Goal: Task Accomplishment & Management: Manage account settings

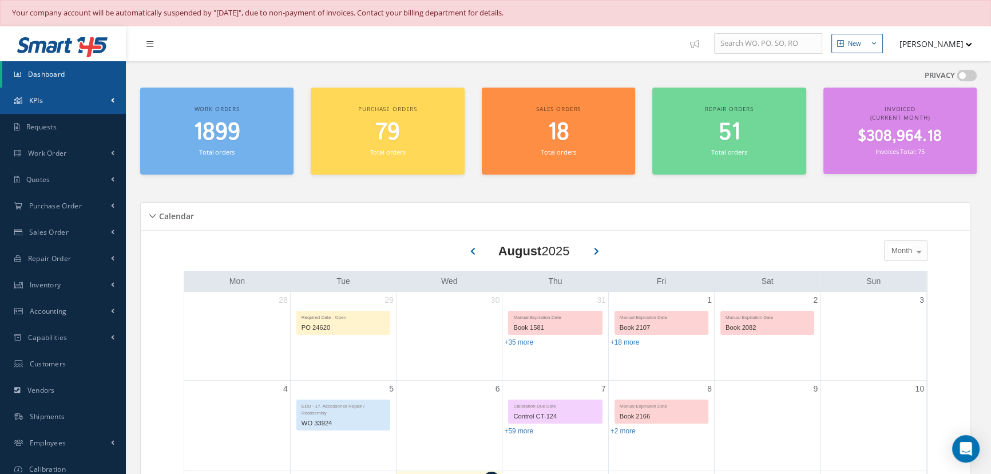
click at [77, 103] on link "KPIs" at bounding box center [63, 101] width 126 height 26
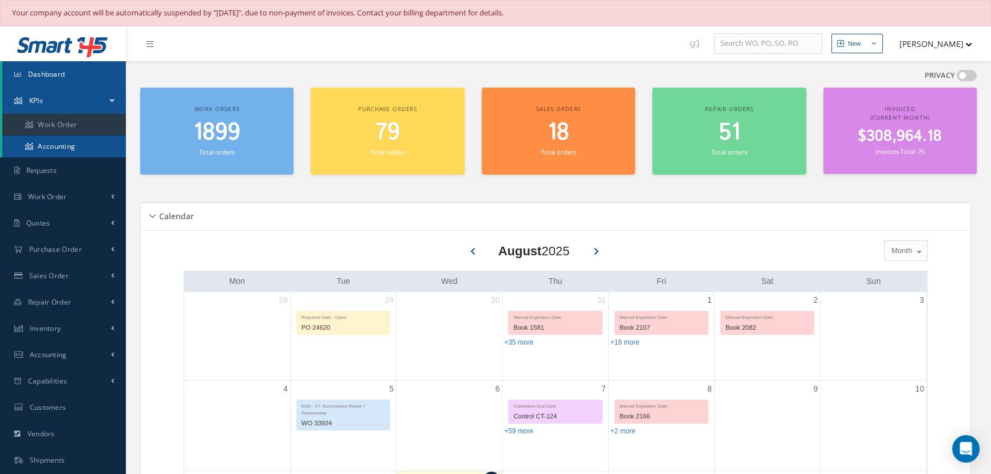
click at [62, 149] on link "Accounting" at bounding box center [64, 147] width 124 height 22
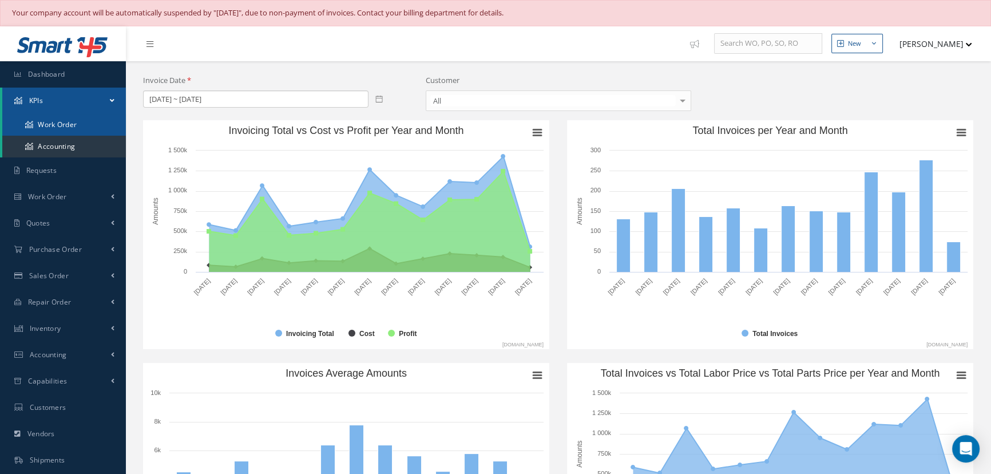
click at [55, 121] on link "Work Order" at bounding box center [64, 125] width 124 height 22
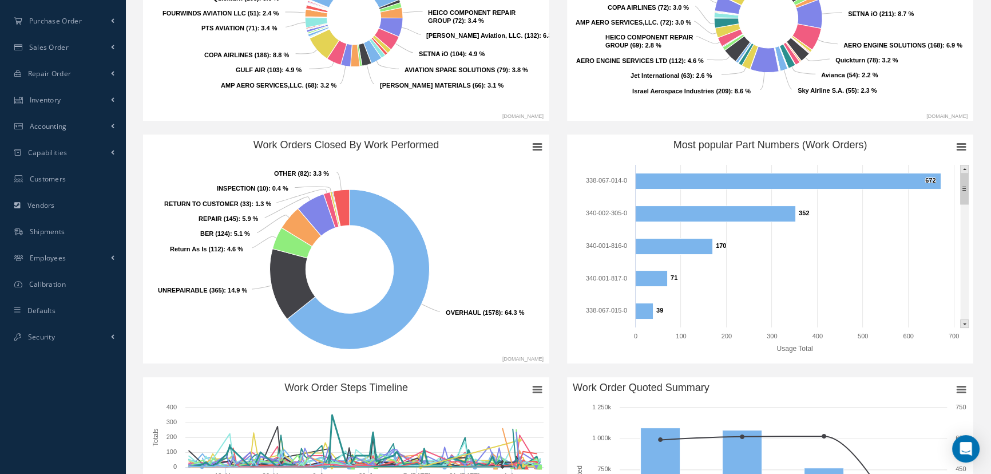
scroll to position [227, 0]
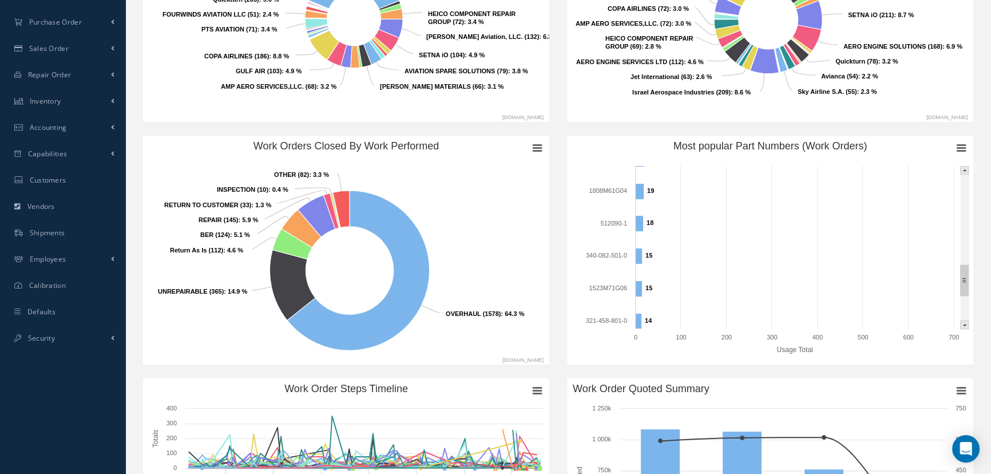
drag, startPoint x: 961, startPoint y: 183, endPoint x: 973, endPoint y: 274, distance: 91.1
click at [973, 274] on div "Created with Highcharts 10.3.3 Usage Total Chart context menu Most popular Part…" at bounding box center [770, 250] width 407 height 229
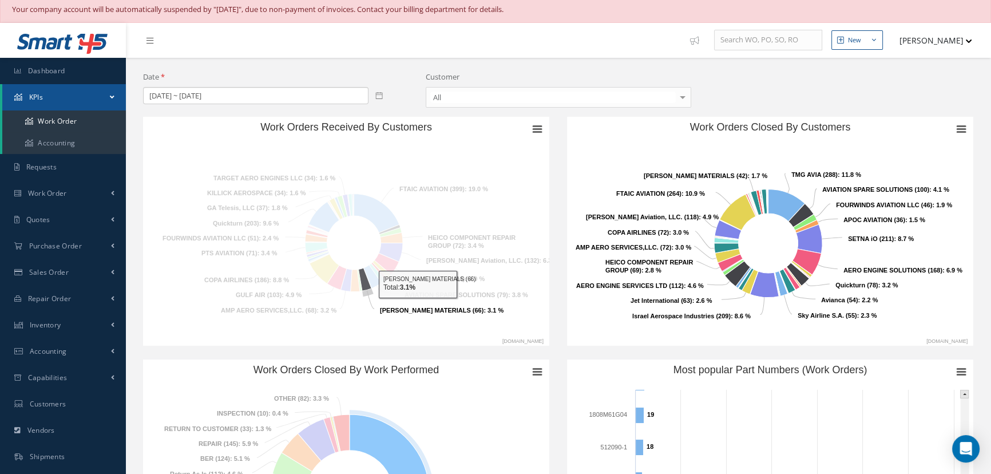
scroll to position [0, 0]
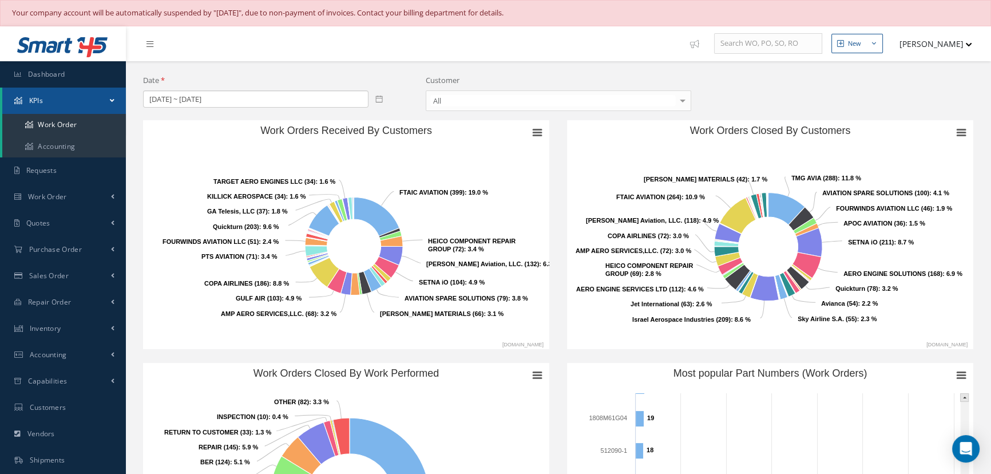
click at [375, 98] on icon at bounding box center [378, 98] width 7 height 7
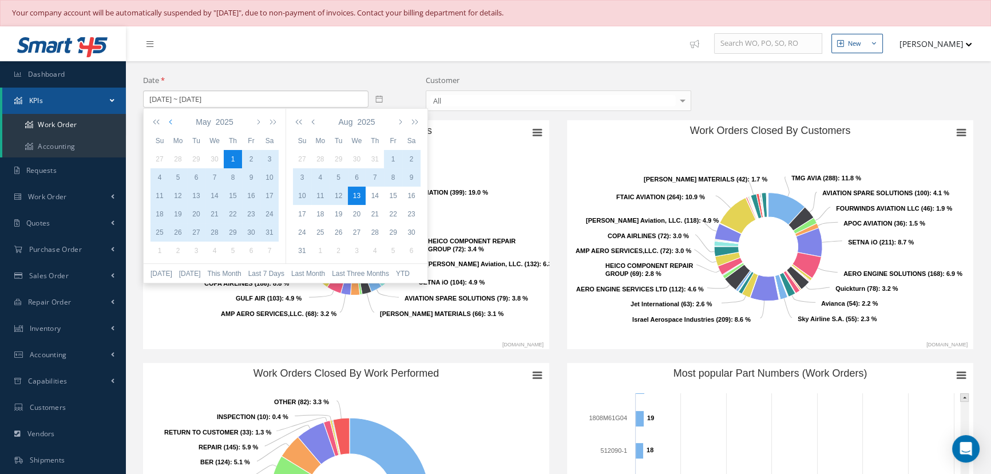
click at [169, 122] on icon "button" at bounding box center [172, 121] width 6 height 9
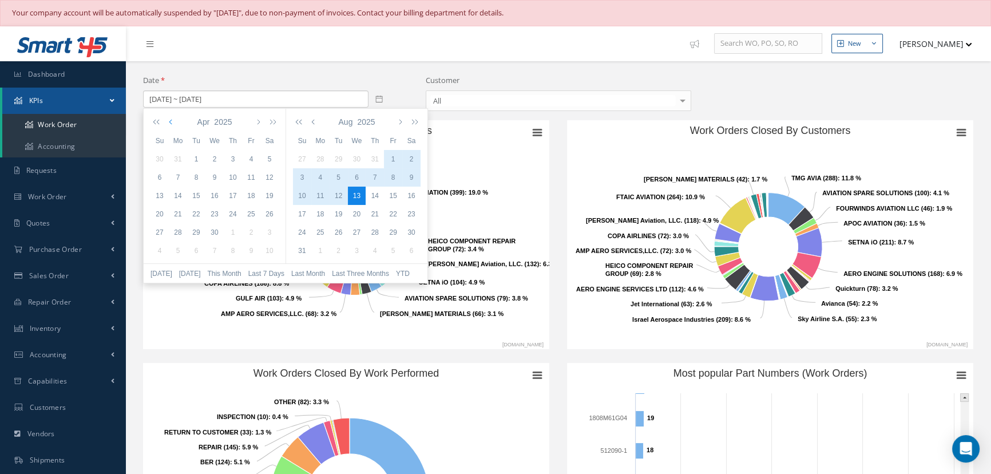
click at [169, 122] on icon "button" at bounding box center [172, 121] width 6 height 9
click at [217, 156] on div "1" at bounding box center [214, 159] width 18 height 10
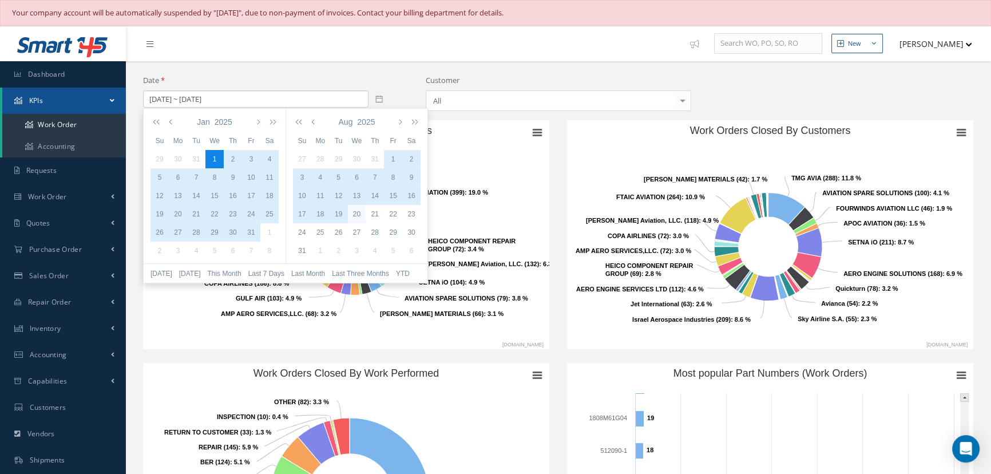
click at [362, 217] on div "20" at bounding box center [357, 214] width 18 height 10
type input "01/01/2025 ~ 08/20/2025"
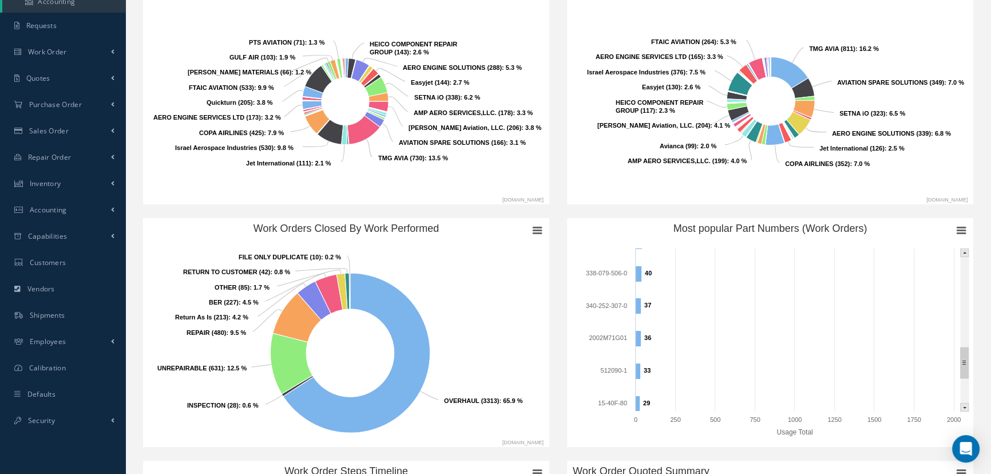
scroll to position [156, 0]
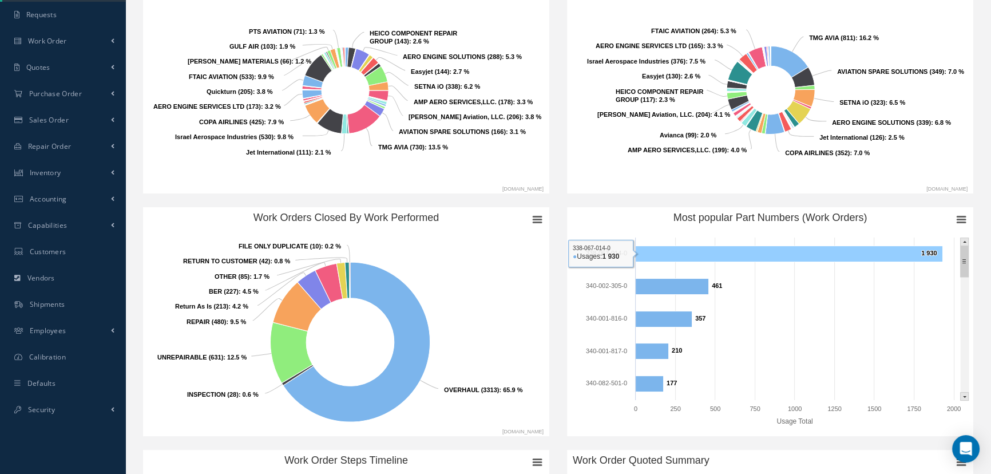
drag, startPoint x: 966, startPoint y: 347, endPoint x: 941, endPoint y: 245, distance: 104.9
click at [941, 245] on icon "Created with Highcharts 10.3.3 Usage Total Chart context menu Most popular Part…" at bounding box center [770, 321] width 406 height 229
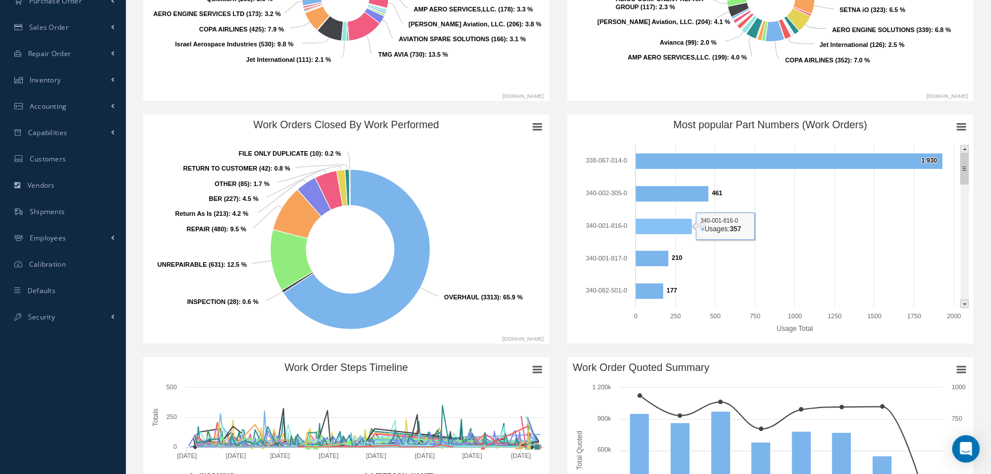
scroll to position [260, 0]
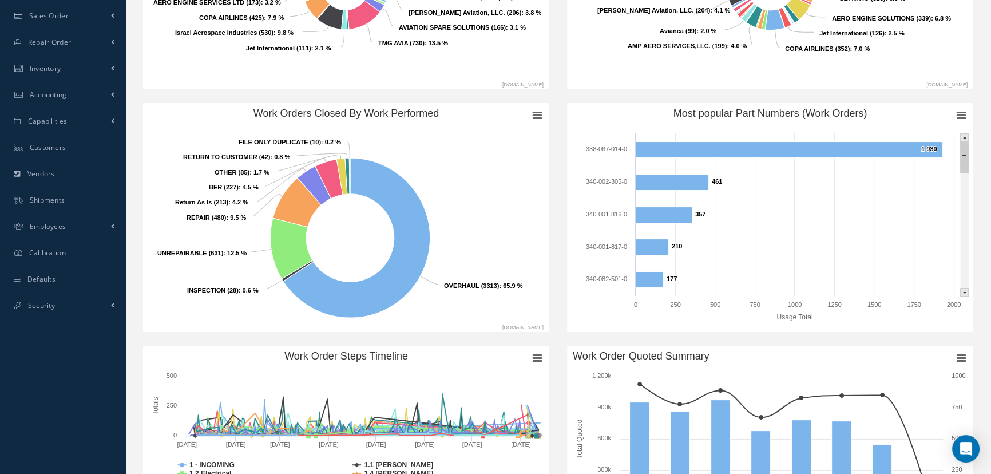
click at [961, 291] on rect "Most popular Part Numbers (Work Orders)" at bounding box center [965, 292] width 8 height 8
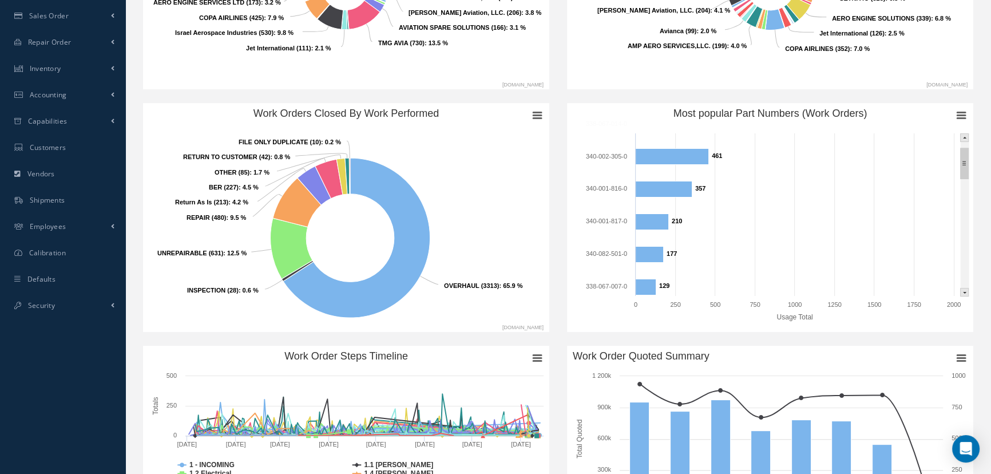
click at [961, 291] on rect "Most popular Part Numbers (Work Orders)" at bounding box center [965, 292] width 8 height 8
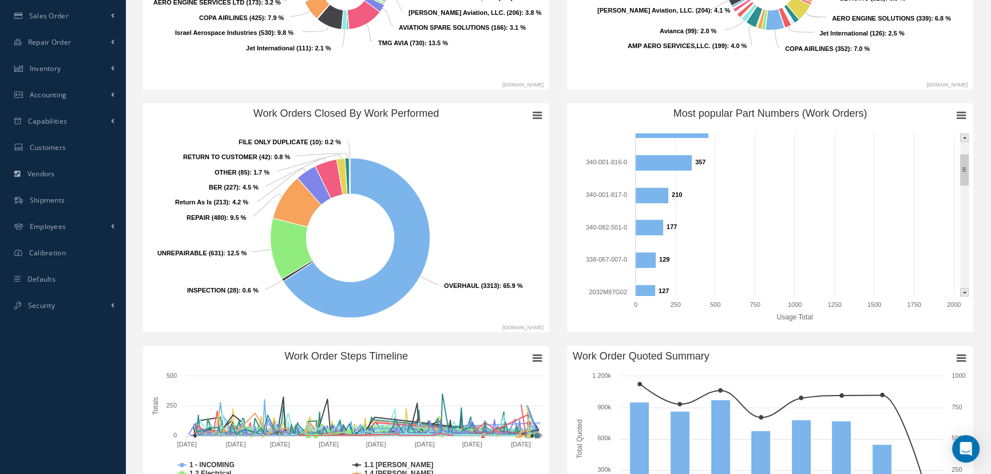
click at [961, 291] on rect "Most popular Part Numbers (Work Orders)" at bounding box center [965, 292] width 8 height 8
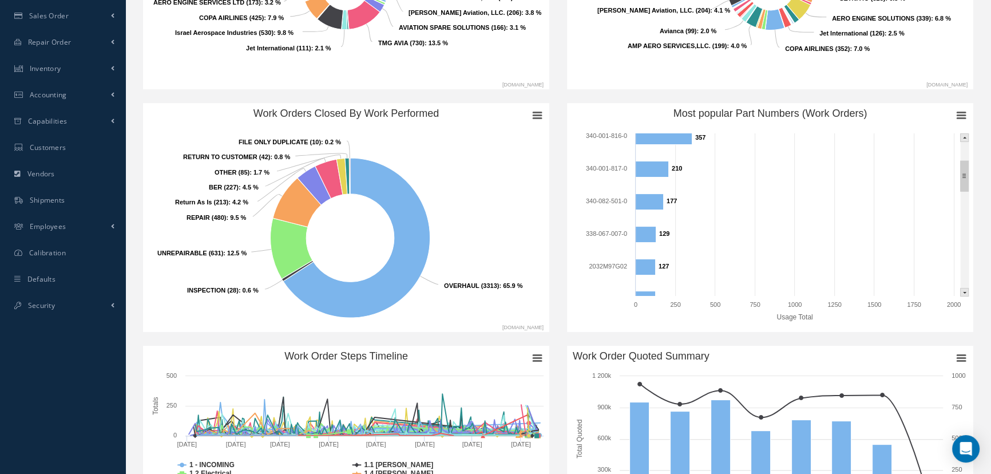
click at [961, 291] on rect "Most popular Part Numbers (Work Orders)" at bounding box center [965, 292] width 8 height 8
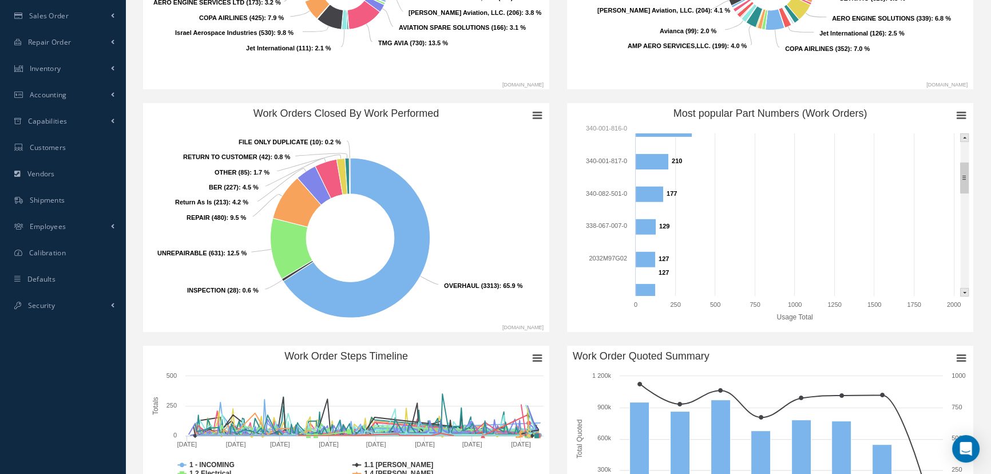
click at [961, 291] on rect "Most popular Part Numbers (Work Orders)" at bounding box center [965, 292] width 8 height 8
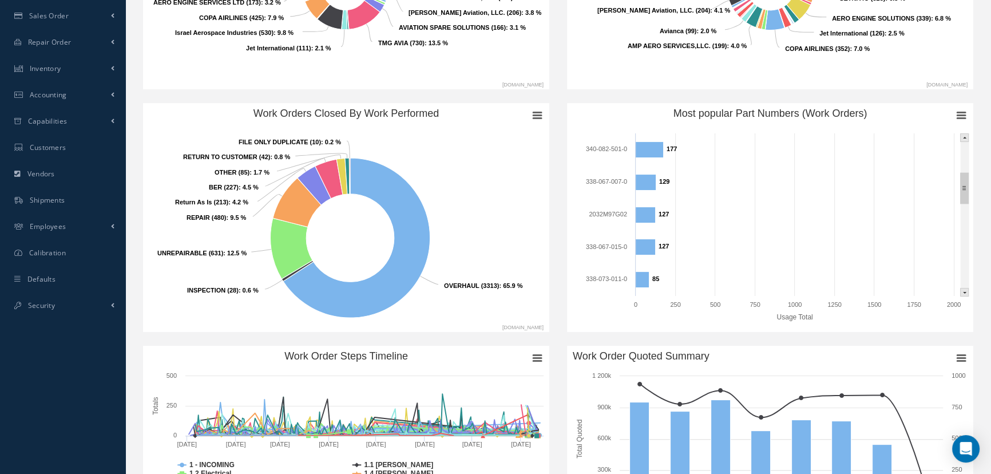
click at [961, 291] on rect "Most popular Part Numbers (Work Orders)" at bounding box center [965, 292] width 8 height 8
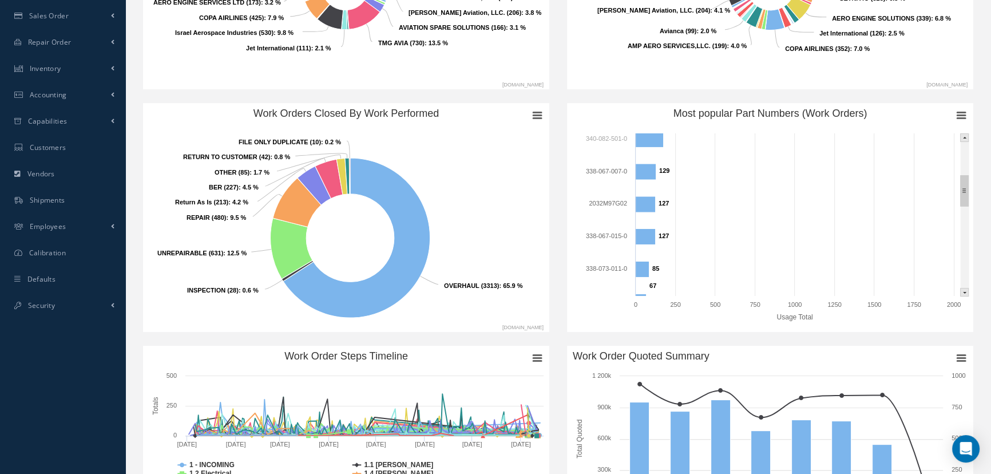
click at [961, 291] on rect "Most popular Part Numbers (Work Orders)" at bounding box center [965, 292] width 8 height 8
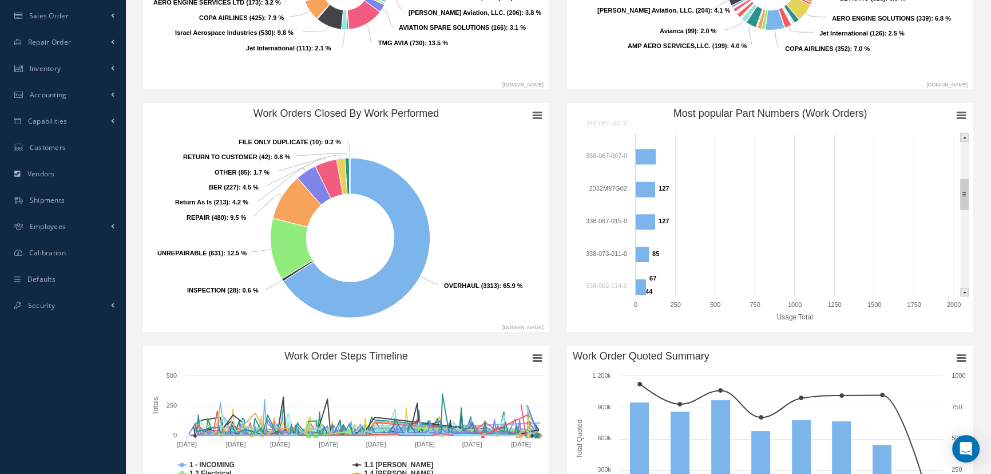
click at [961, 291] on rect "Most popular Part Numbers (Work Orders)" at bounding box center [965, 292] width 8 height 8
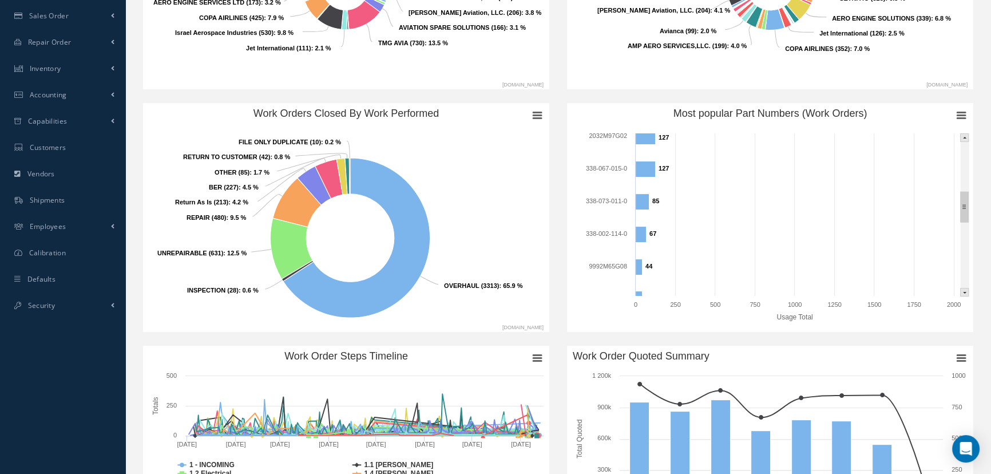
click at [961, 291] on rect "Most popular Part Numbers (Work Orders)" at bounding box center [965, 292] width 8 height 8
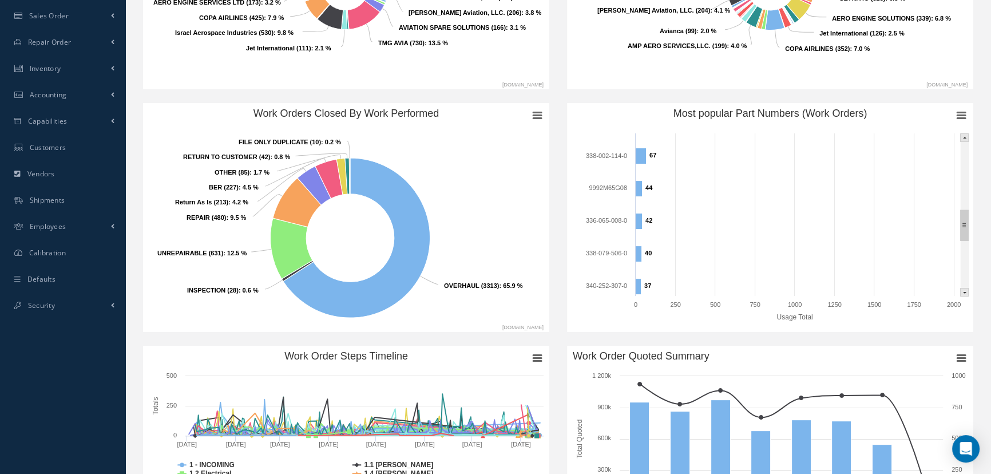
click at [961, 291] on rect "Most popular Part Numbers (Work Orders)" at bounding box center [965, 292] width 8 height 8
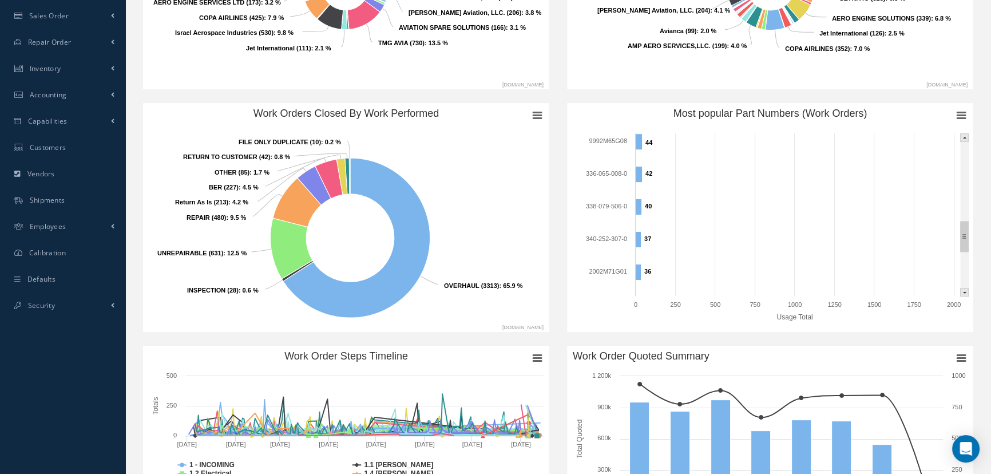
click at [961, 291] on rect "Most popular Part Numbers (Work Orders)" at bounding box center [965, 292] width 8 height 8
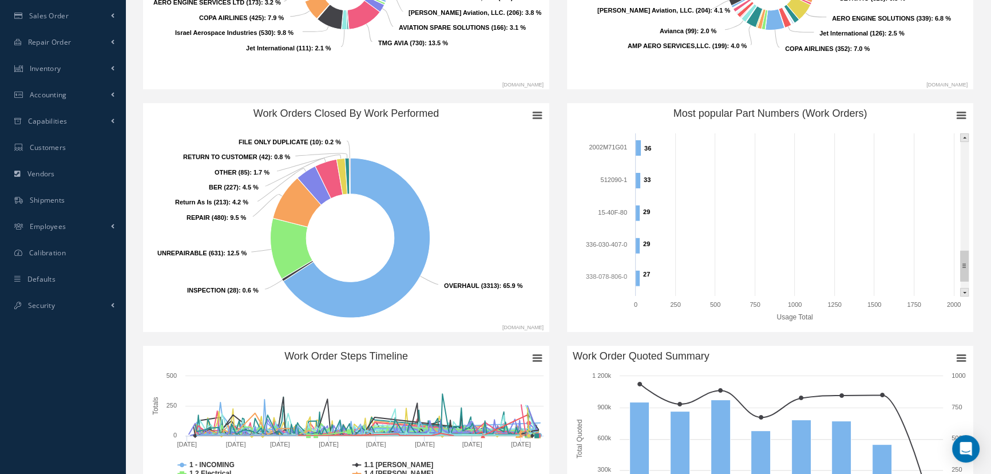
click at [961, 291] on rect "Most popular Part Numbers (Work Orders)" at bounding box center [965, 292] width 8 height 8
click at [961, 290] on rect "Most popular Part Numbers (Work Orders)" at bounding box center [965, 292] width 8 height 8
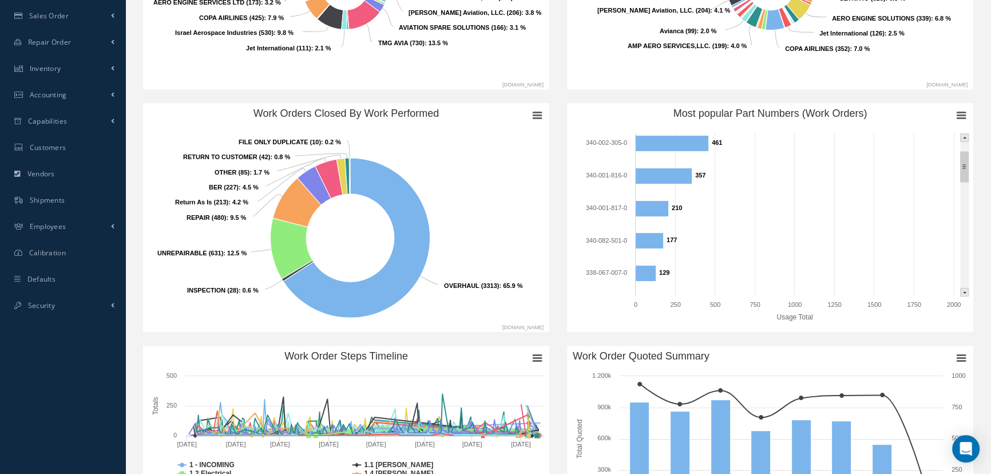
drag, startPoint x: 967, startPoint y: 271, endPoint x: 966, endPoint y: 165, distance: 105.9
click at [966, 165] on rect "Most popular Part Numbers (Work Orders)" at bounding box center [965, 167] width 8 height 30
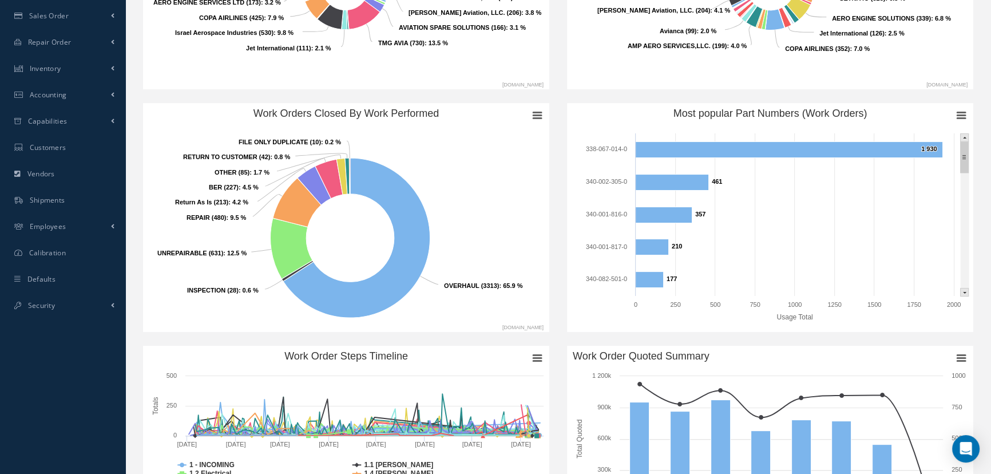
drag, startPoint x: 963, startPoint y: 163, endPoint x: 960, endPoint y: 137, distance: 26.5
click at [961, 137] on g "Most popular Part Numbers (Work Orders)" at bounding box center [965, 214] width 9 height 163
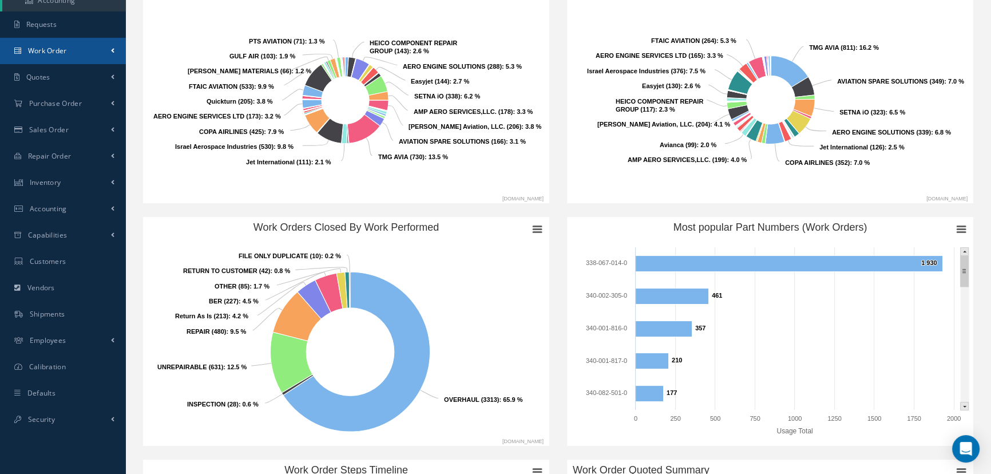
scroll to position [0, 0]
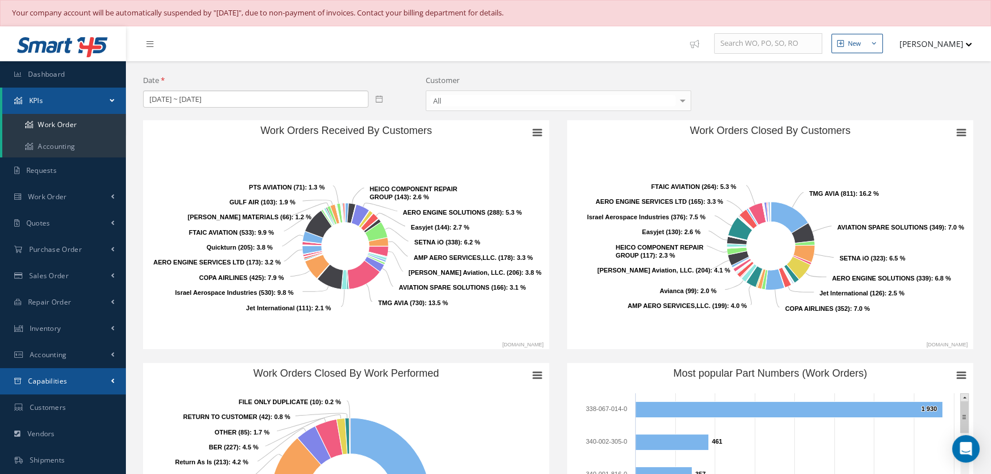
click at [51, 379] on span "Capabilities" at bounding box center [47, 381] width 39 height 10
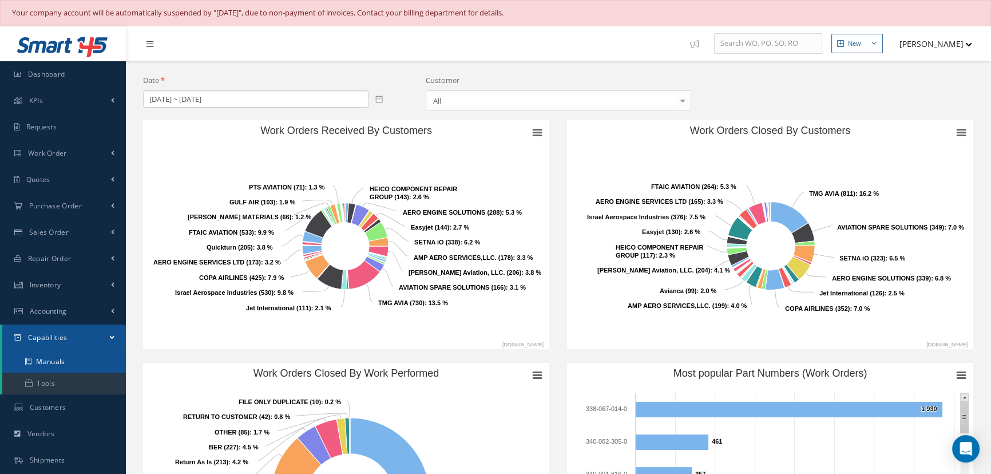
click at [52, 365] on link "Manuals" at bounding box center [64, 362] width 124 height 22
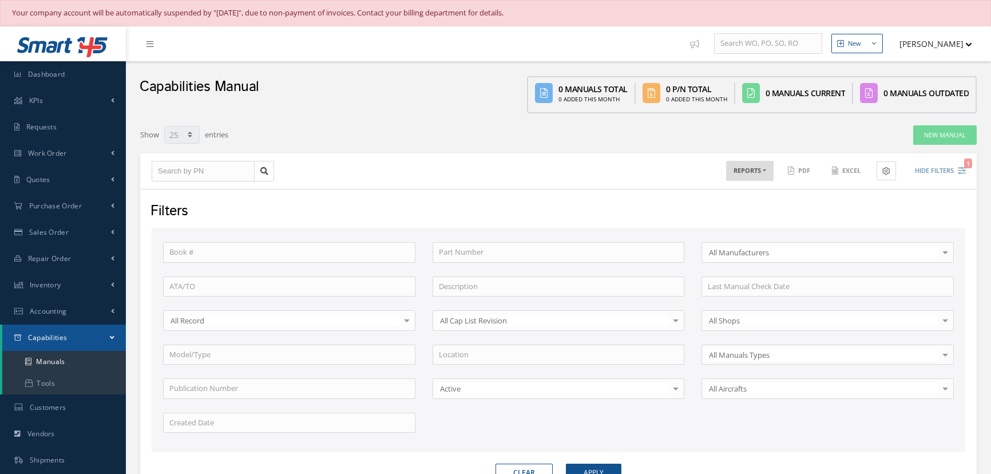
select select "25"
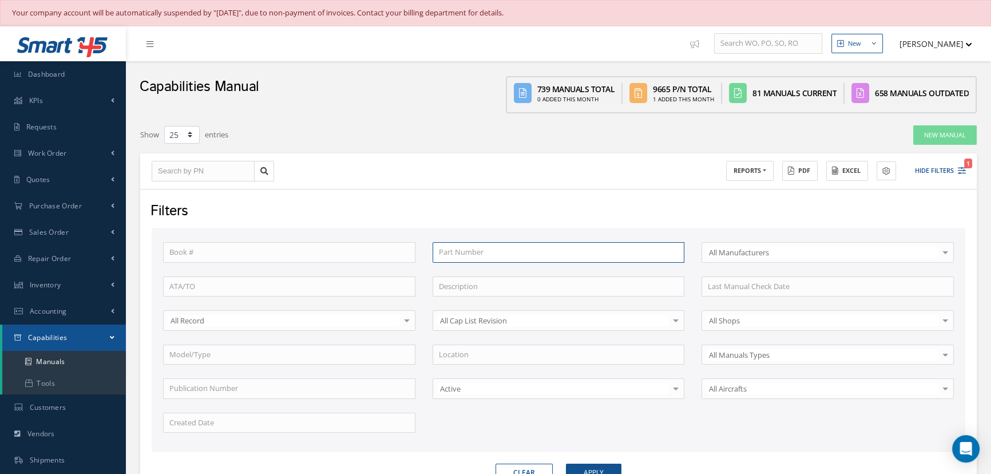
click at [492, 251] on input "text" at bounding box center [559, 252] width 252 height 21
type input "7"
type input "76"
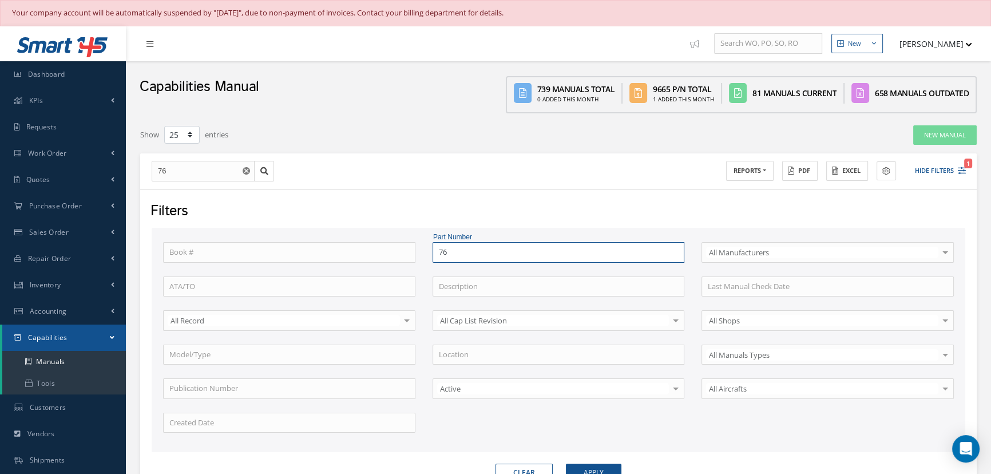
type input "766"
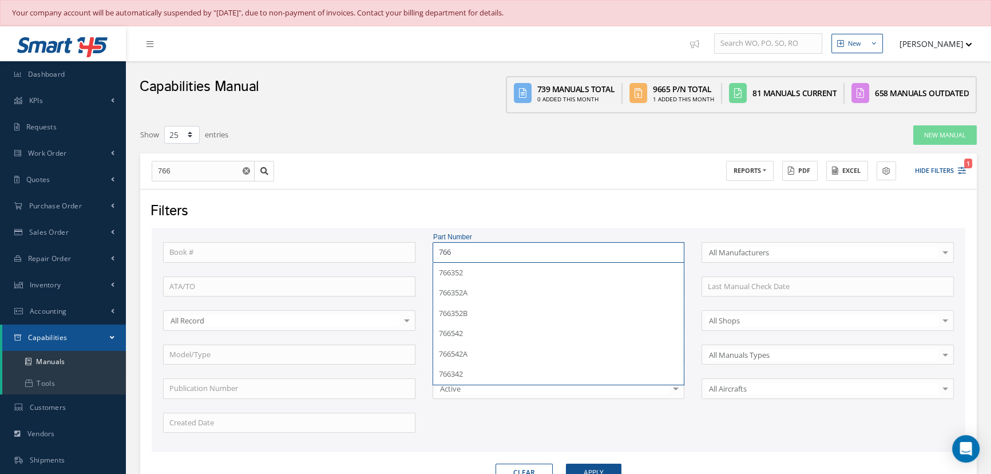
type input "7663"
type input "76635"
type input "766352"
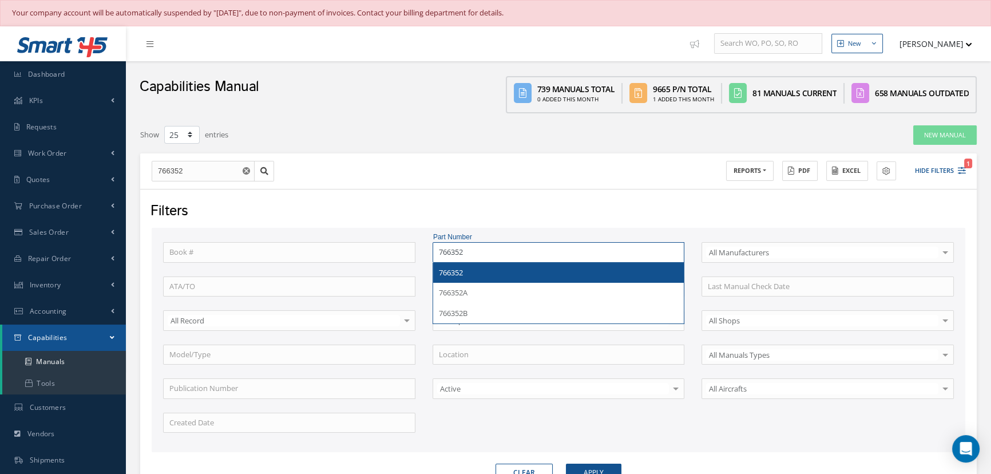
type input "766352"
click at [453, 273] on span "766352" at bounding box center [451, 272] width 24 height 10
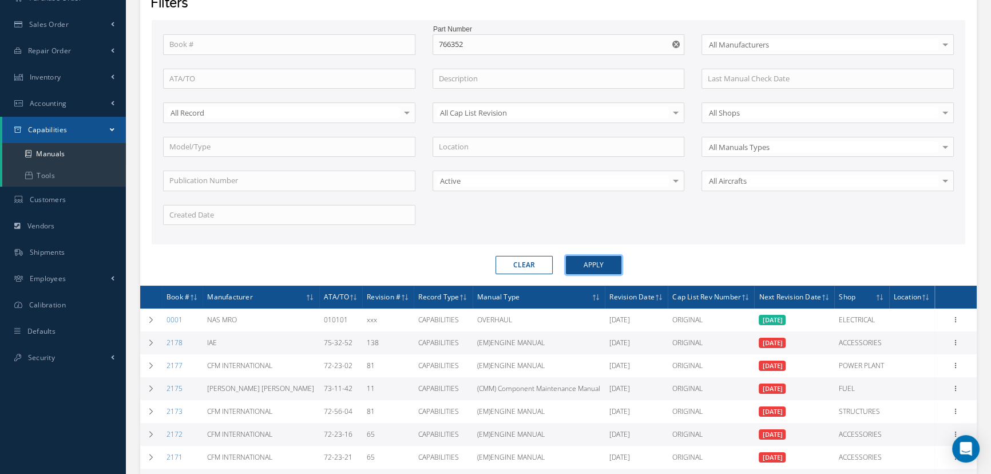
click at [596, 264] on button "Apply" at bounding box center [594, 265] width 56 height 18
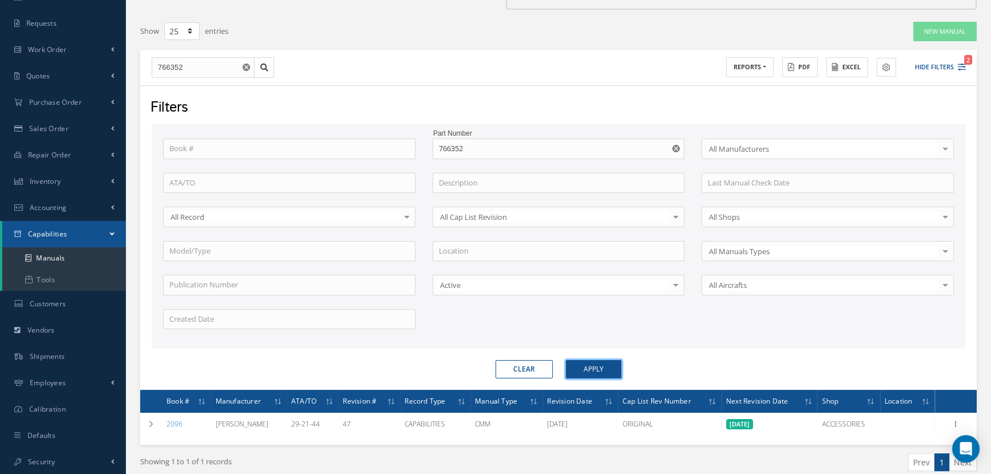
scroll to position [151, 0]
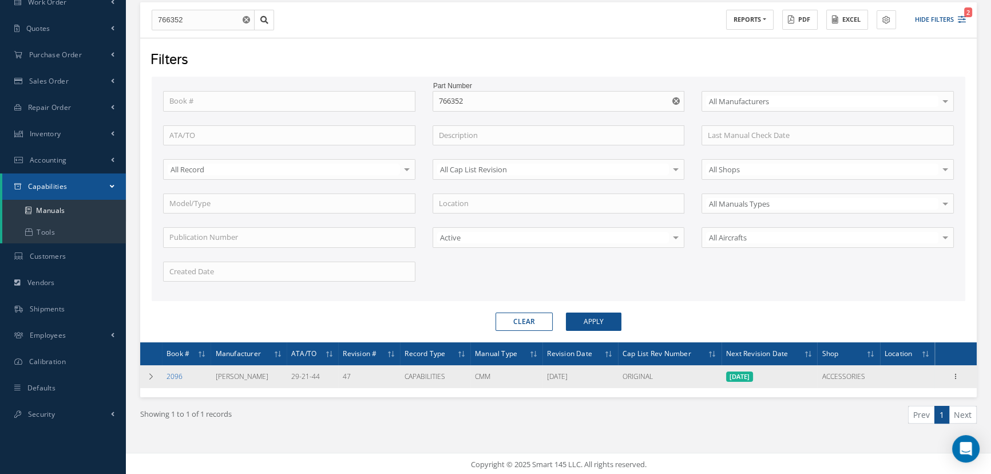
click at [169, 373] on link "2096" at bounding box center [175, 376] width 16 height 10
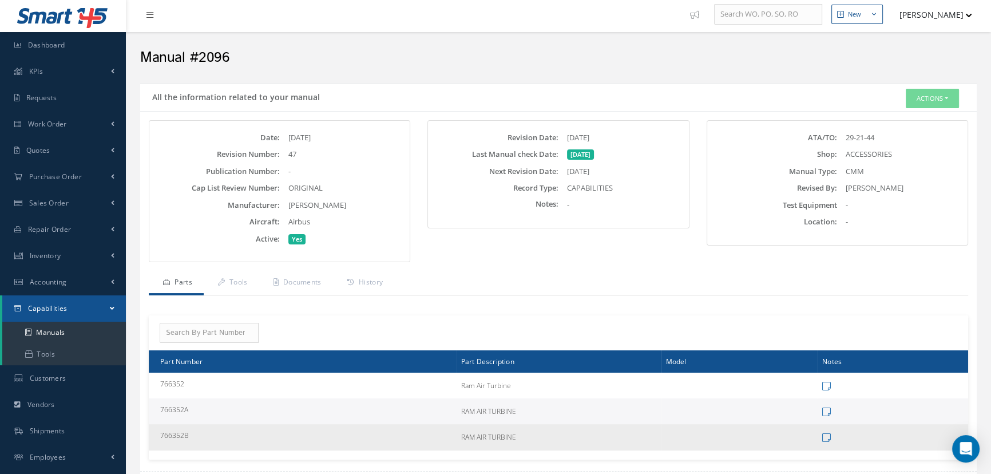
scroll to position [104, 0]
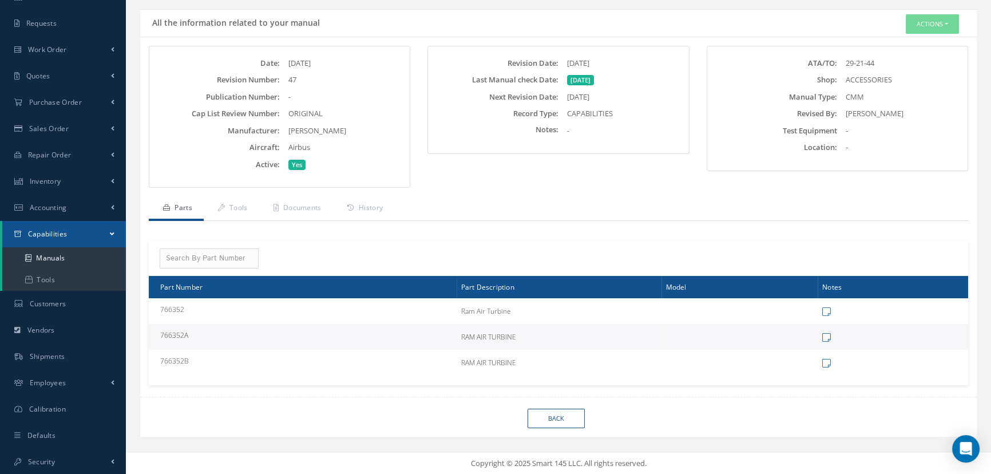
click at [181, 209] on link "Parts" at bounding box center [176, 209] width 55 height 24
click at [929, 25] on button "Actions" at bounding box center [932, 24] width 53 height 20
click at [906, 44] on link "Edit" at bounding box center [915, 45] width 92 height 15
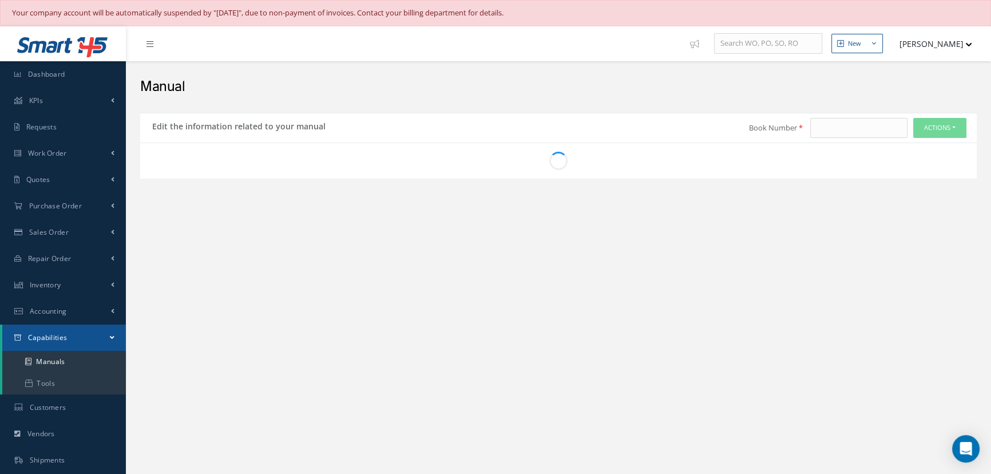
type input "2096"
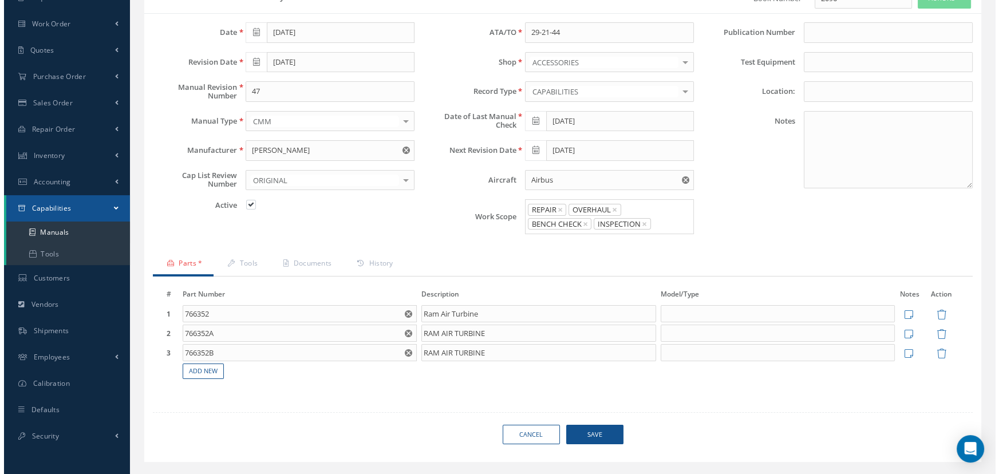
scroll to position [152, 0]
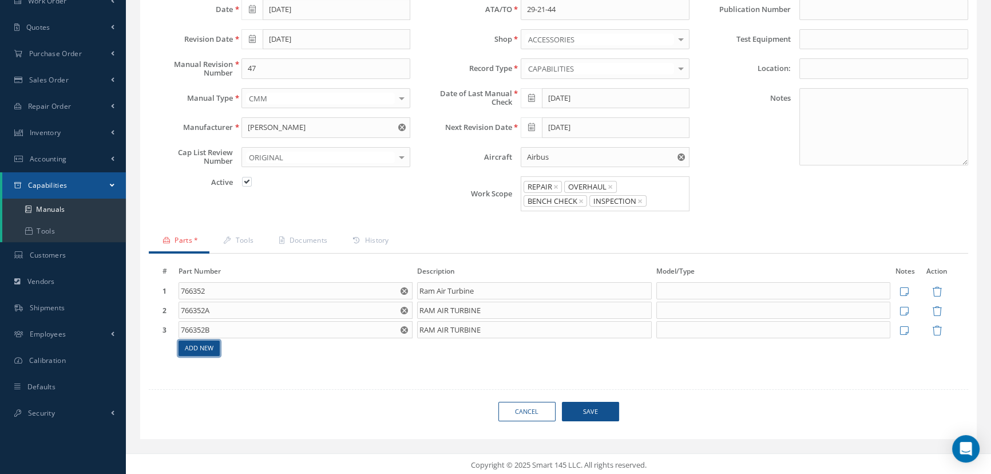
click at [201, 351] on link "Add New" at bounding box center [199, 347] width 41 height 15
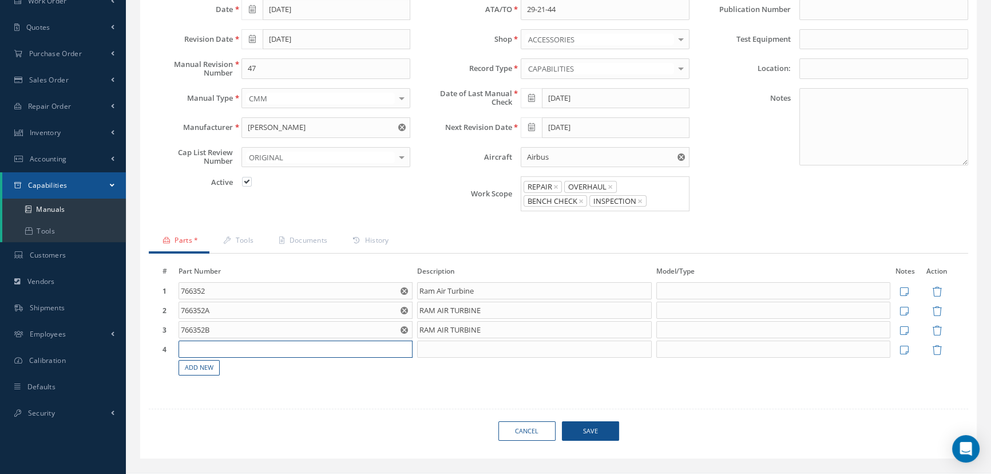
click at [213, 340] on input "text" at bounding box center [296, 348] width 235 height 17
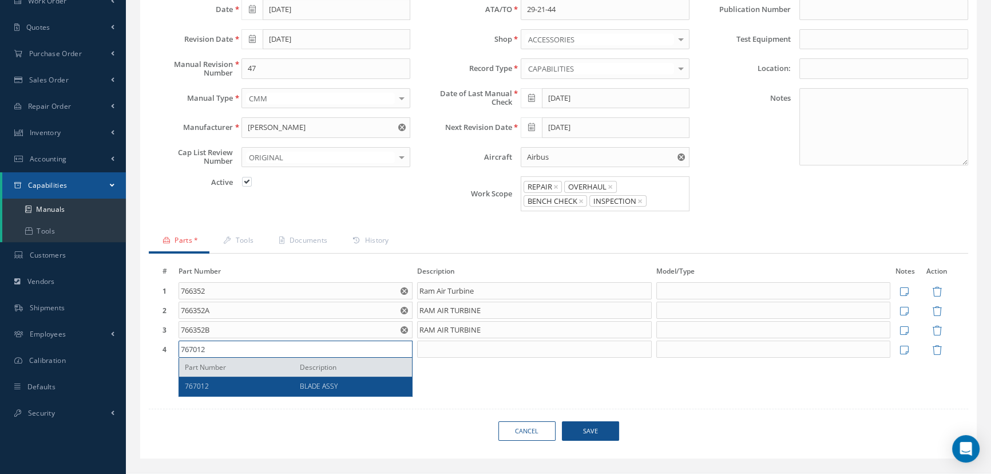
type input "767012"
click at [191, 384] on span "767012" at bounding box center [197, 386] width 24 height 10
type input "BLADE ASSY"
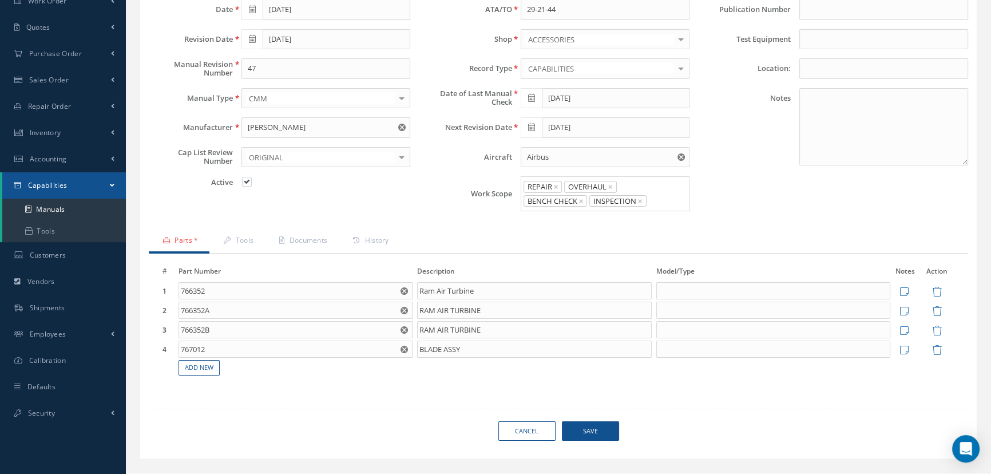
click at [581, 431] on span "Save" at bounding box center [590, 431] width 57 height 20
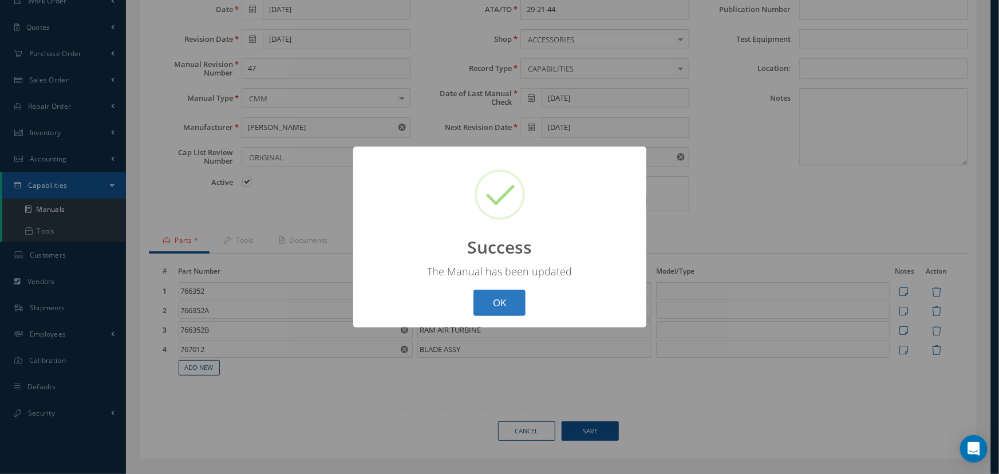
click at [496, 294] on button "OK" at bounding box center [499, 303] width 52 height 27
select select "25"
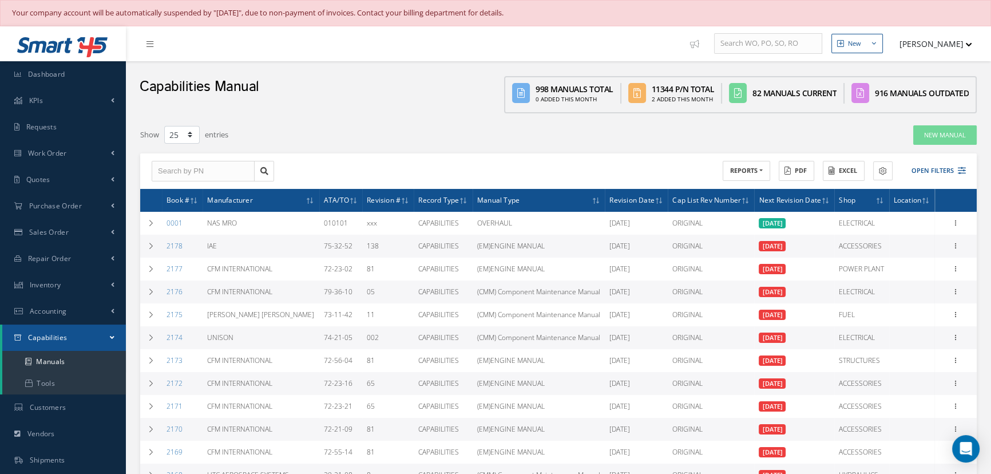
drag, startPoint x: 429, startPoint y: 83, endPoint x: 421, endPoint y: 76, distance: 10.1
click at [430, 76] on div "Capabilities Manual 998 Manuals Total 0 Added this month 11344 P/N Total 2 Adde…" at bounding box center [558, 90] width 865 height 58
click at [57, 73] on span "Dashboard" at bounding box center [46, 74] width 37 height 10
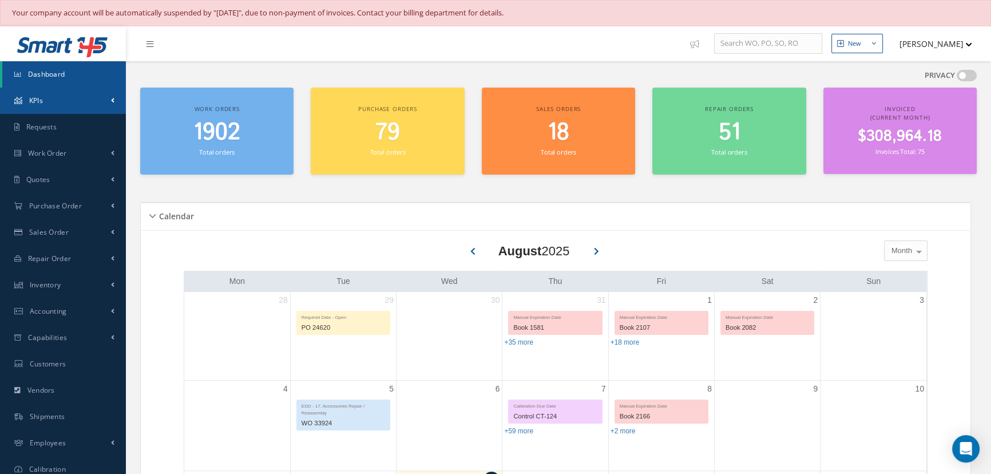
click at [43, 103] on link "KPIs" at bounding box center [63, 101] width 126 height 26
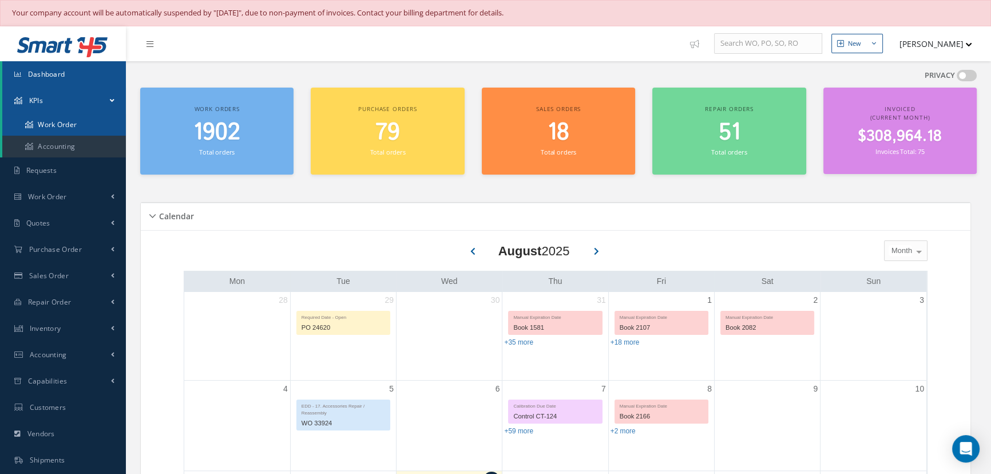
click at [46, 121] on link "Work Order" at bounding box center [64, 125] width 124 height 22
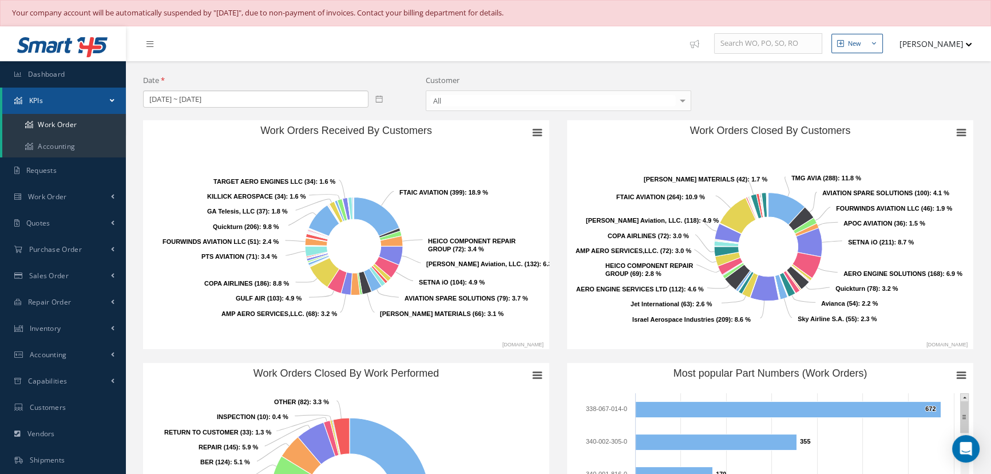
click at [382, 99] on icon at bounding box center [379, 99] width 7 height 7
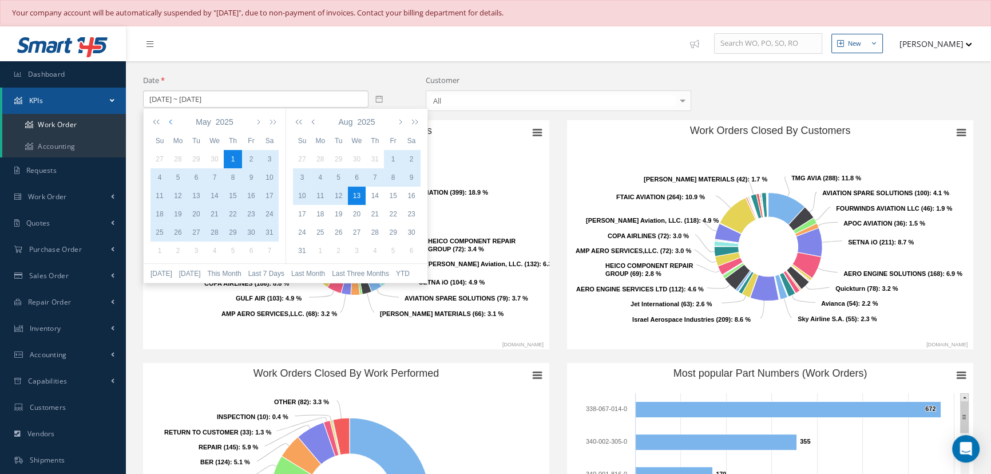
click at [169, 124] on icon "button" at bounding box center [172, 121] width 6 height 9
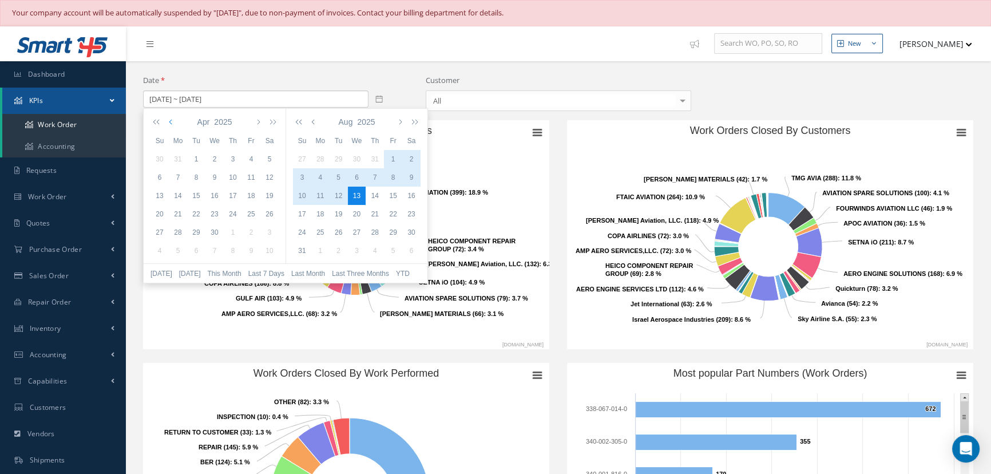
click at [169, 124] on icon "button" at bounding box center [172, 121] width 6 height 9
click at [213, 161] on div "1" at bounding box center [214, 159] width 18 height 10
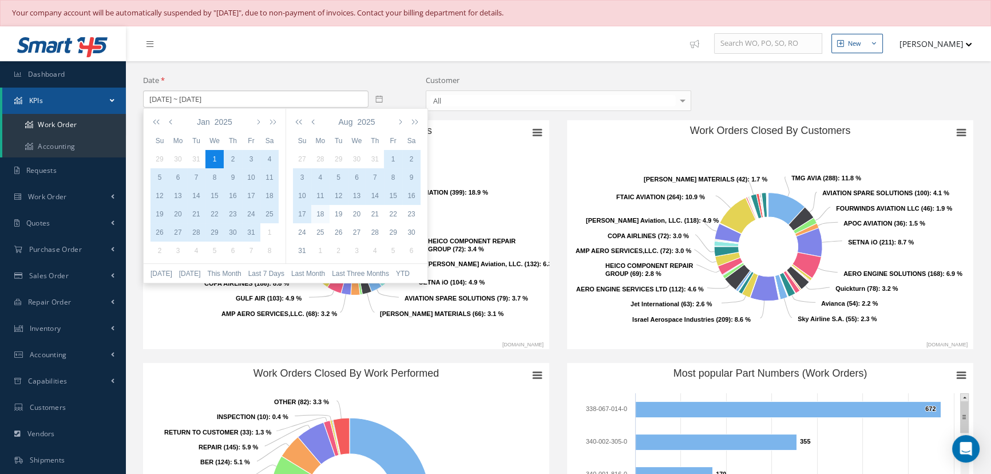
click at [320, 217] on div "18" at bounding box center [320, 214] width 18 height 10
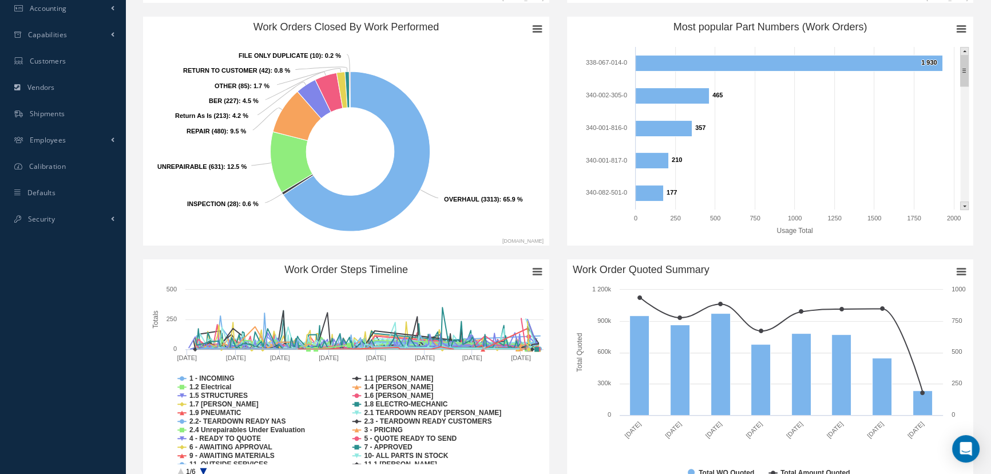
scroll to position [364, 0]
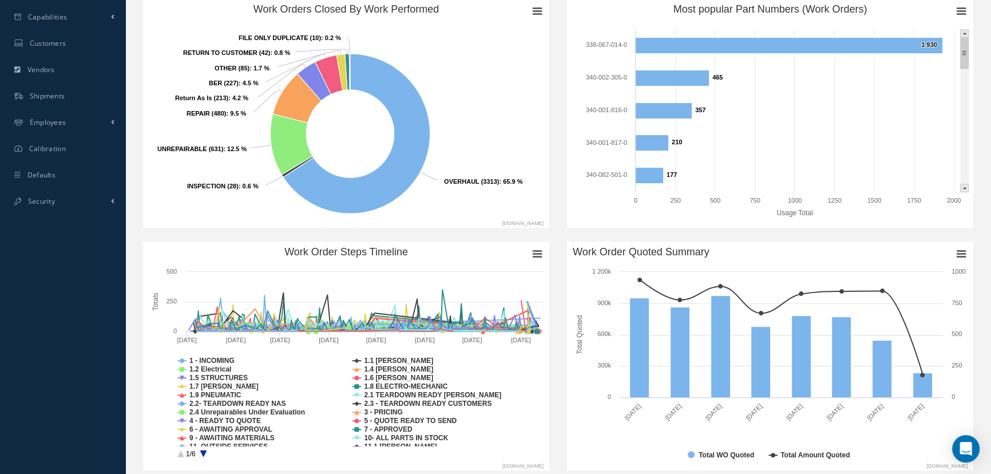
click at [962, 190] on rect "Most popular Part Numbers (Work Orders)" at bounding box center [965, 188] width 8 height 8
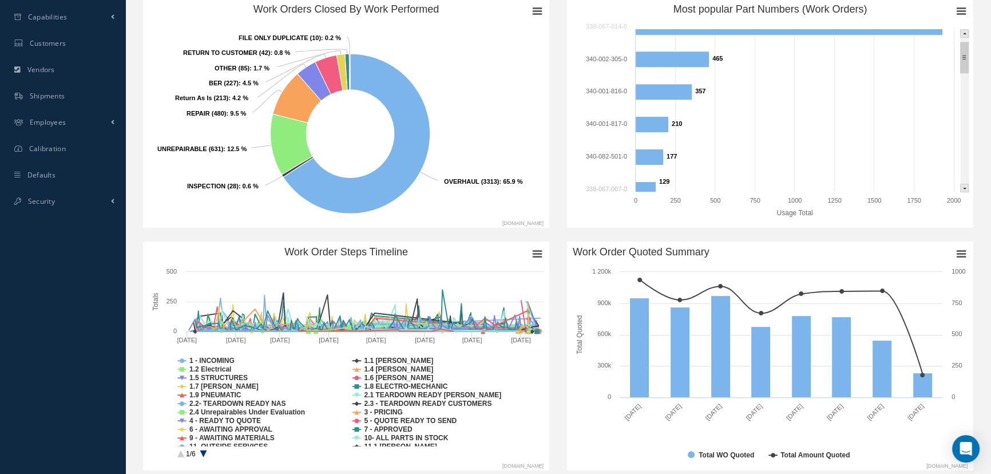
click at [962, 190] on rect "Most popular Part Numbers (Work Orders)" at bounding box center [965, 188] width 8 height 8
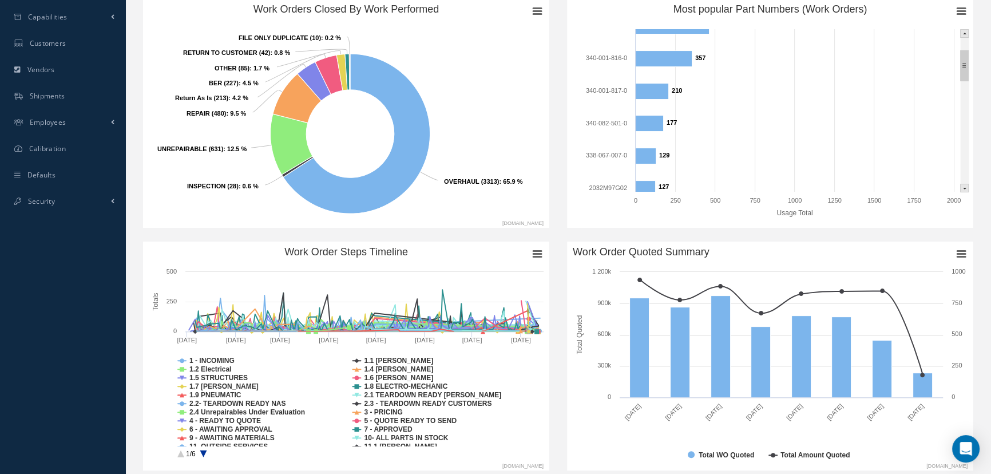
click at [961, 184] on rect "Most popular Part Numbers (Work Orders)" at bounding box center [965, 188] width 8 height 8
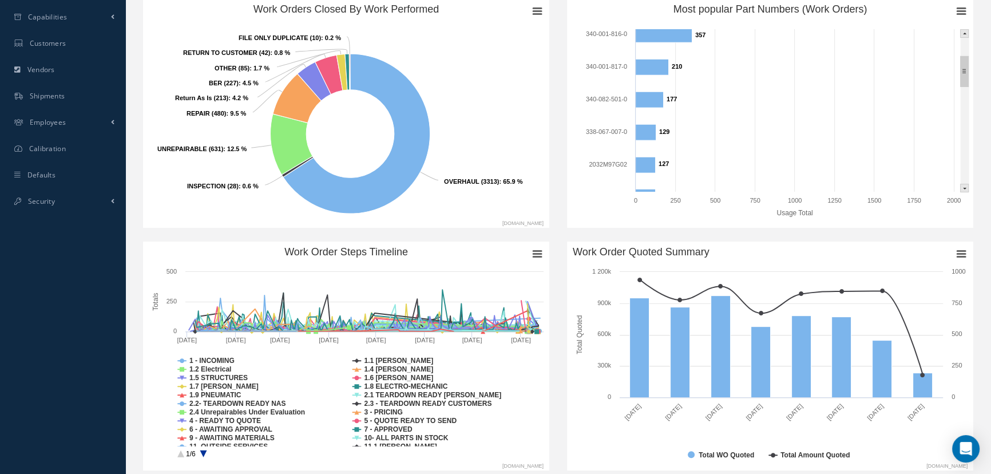
click at [961, 184] on rect "Most popular Part Numbers (Work Orders)" at bounding box center [965, 188] width 8 height 8
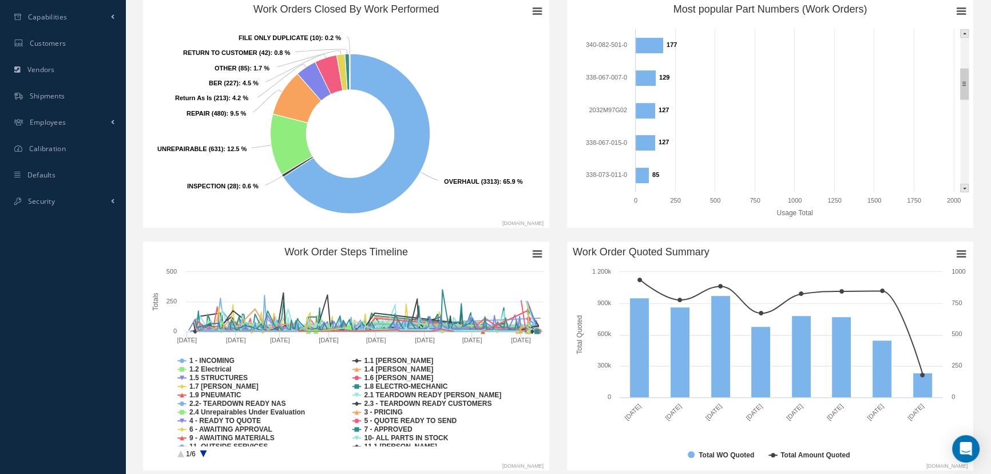
click at [961, 184] on rect "Most popular Part Numbers (Work Orders)" at bounding box center [965, 188] width 8 height 8
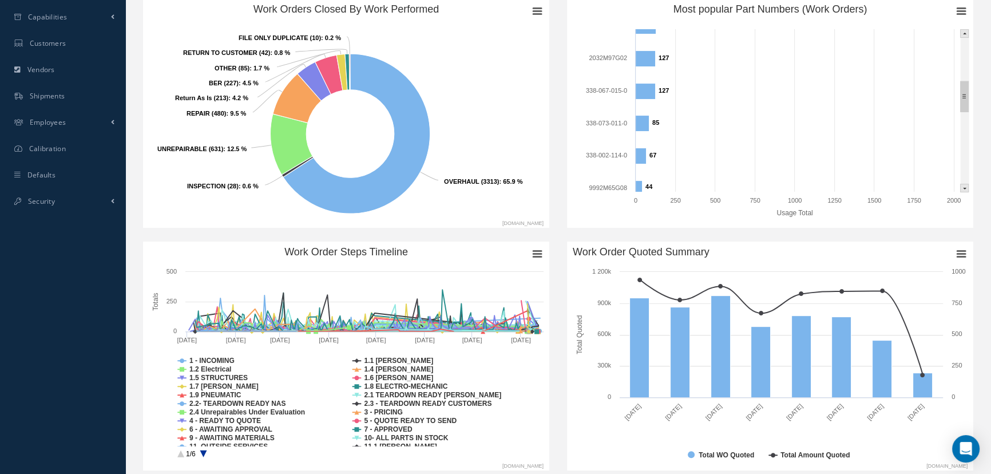
click at [961, 184] on rect "Most popular Part Numbers (Work Orders)" at bounding box center [965, 188] width 8 height 8
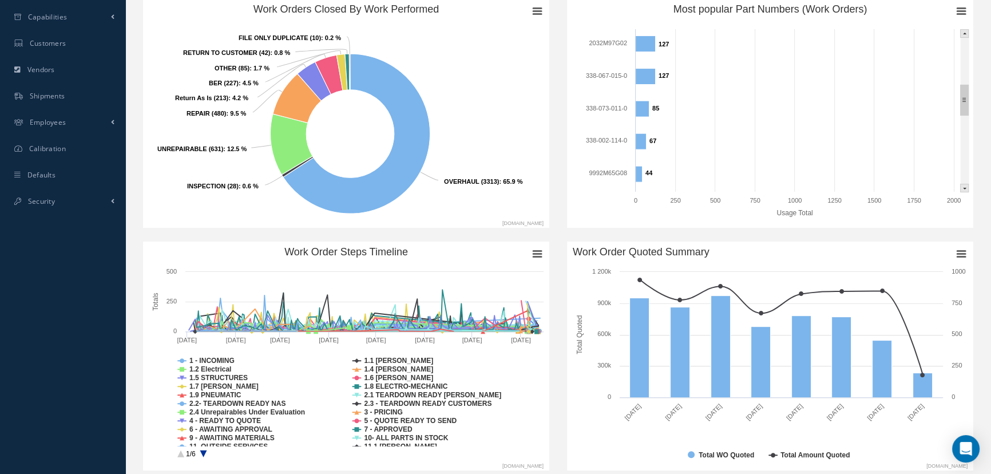
click at [961, 184] on rect "Most popular Part Numbers (Work Orders)" at bounding box center [965, 188] width 8 height 8
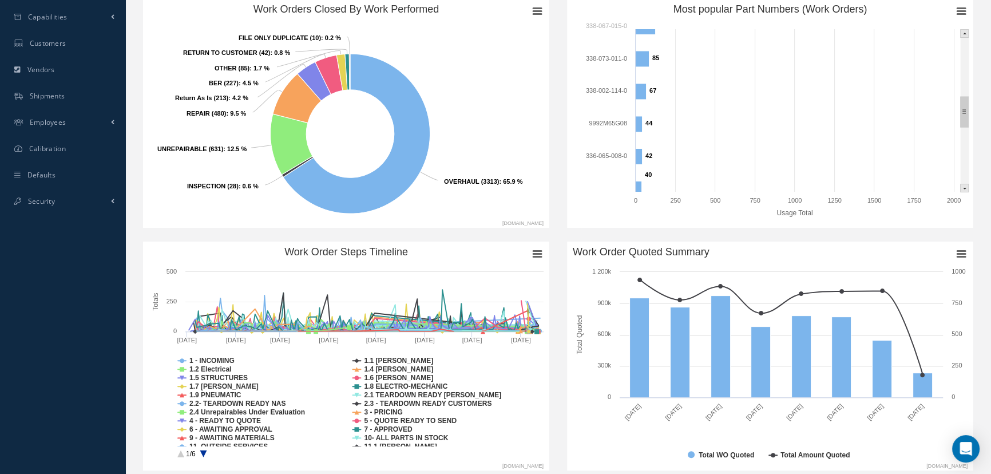
click at [961, 184] on rect "Most popular Part Numbers (Work Orders)" at bounding box center [965, 188] width 8 height 8
click at [961, 185] on rect "Most popular Part Numbers (Work Orders)" at bounding box center [965, 188] width 8 height 8
click at [961, 186] on rect "Most popular Part Numbers (Work Orders)" at bounding box center [965, 188] width 8 height 8
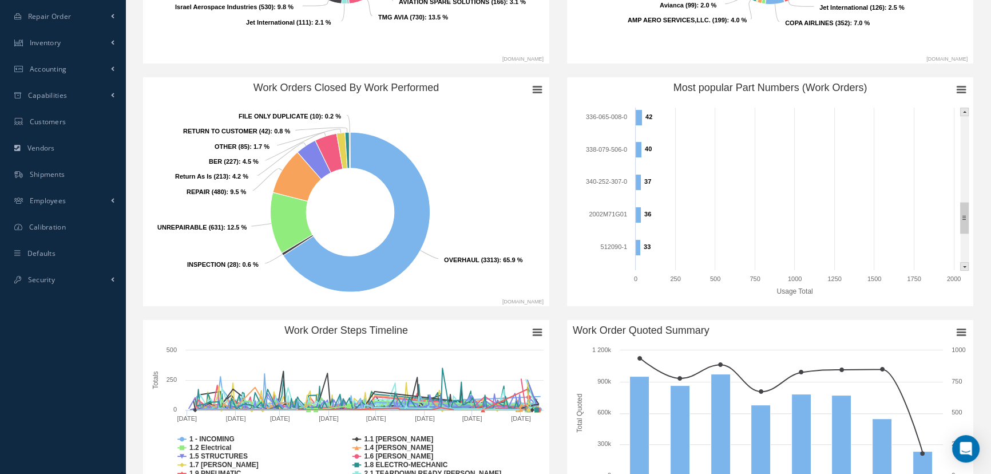
scroll to position [156, 0]
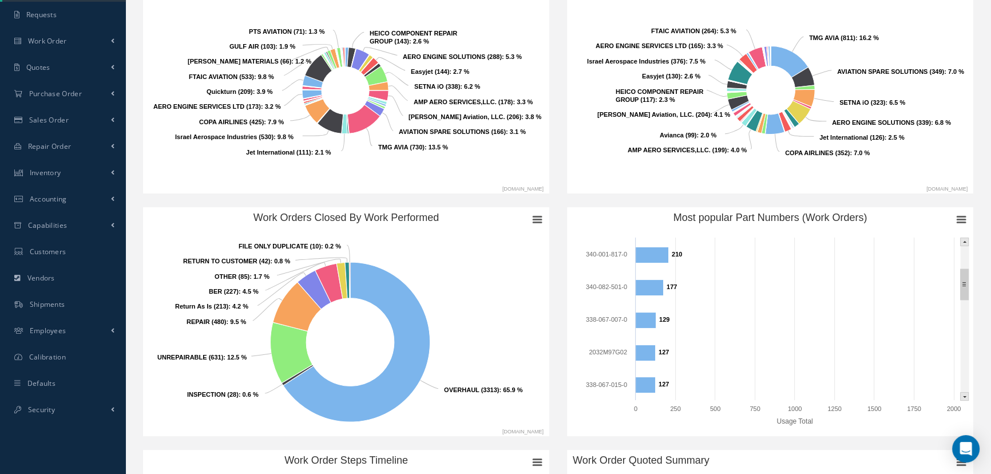
drag, startPoint x: 965, startPoint y: 336, endPoint x: 964, endPoint y: 276, distance: 60.1
click at [964, 276] on rect "Most popular Part Numbers (Work Orders)" at bounding box center [965, 284] width 8 height 31
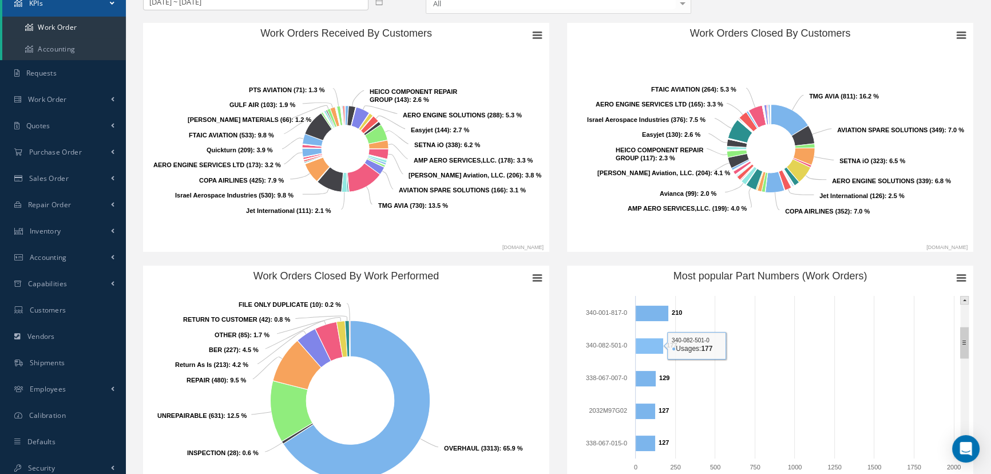
scroll to position [0, 0]
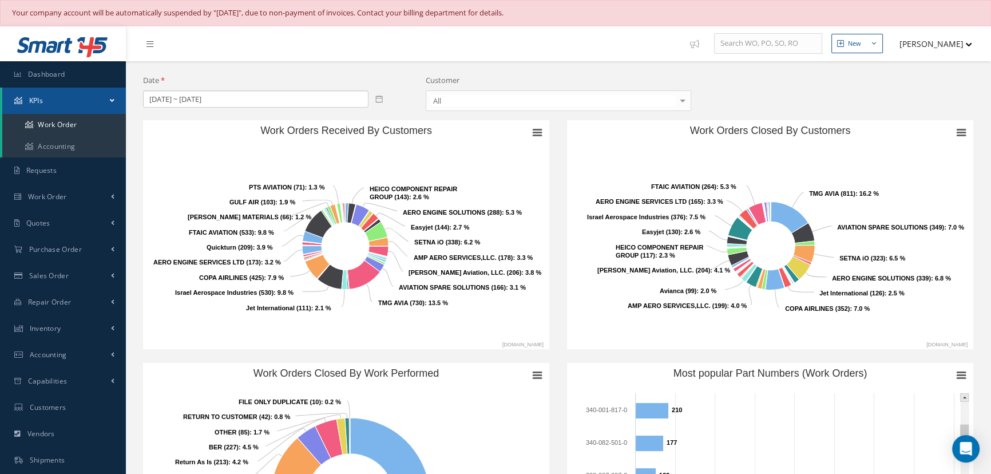
click at [374, 102] on div "[DATE] ~ [DATE]" at bounding box center [276, 98] width 266 height 17
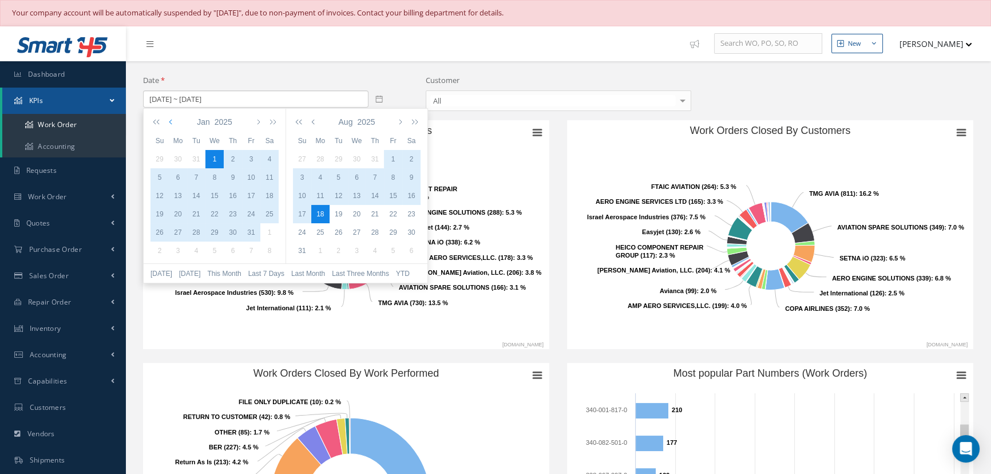
click at [167, 121] on button "button" at bounding box center [172, 121] width 10 height 19
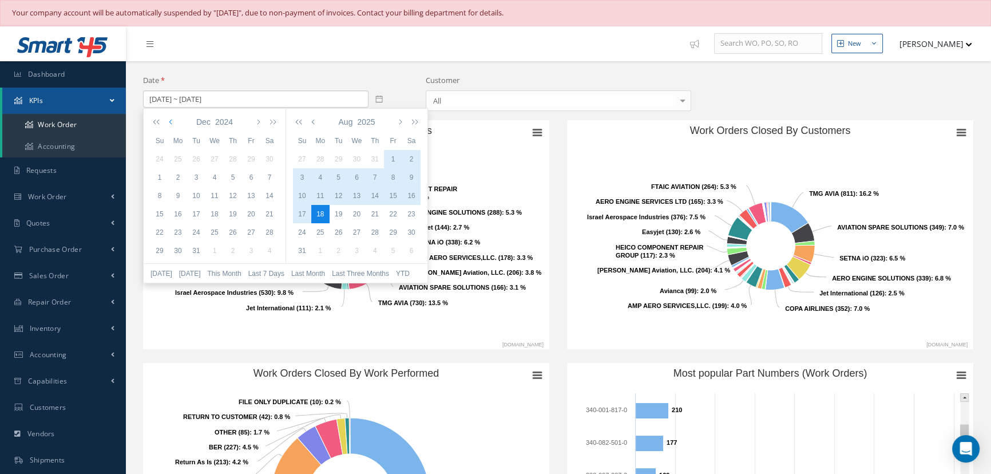
click at [167, 121] on button "button" at bounding box center [172, 121] width 10 height 19
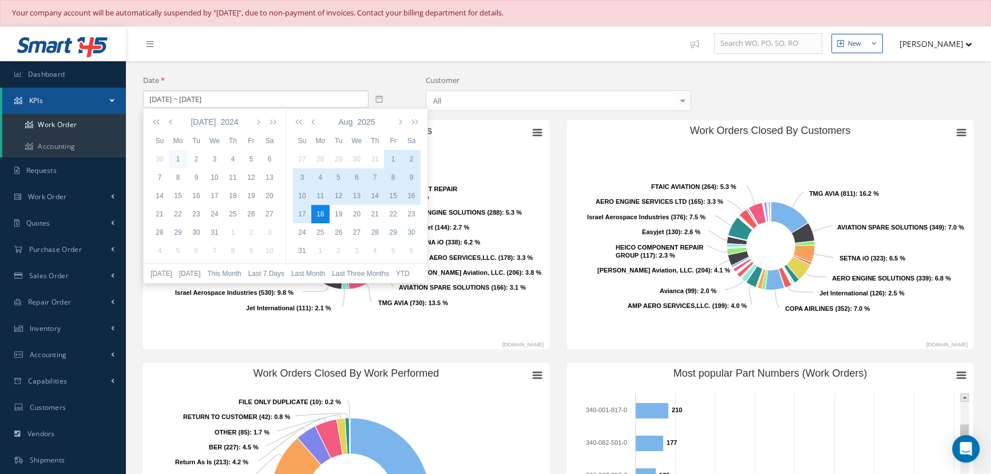
click at [176, 157] on div "1" at bounding box center [178, 159] width 18 height 10
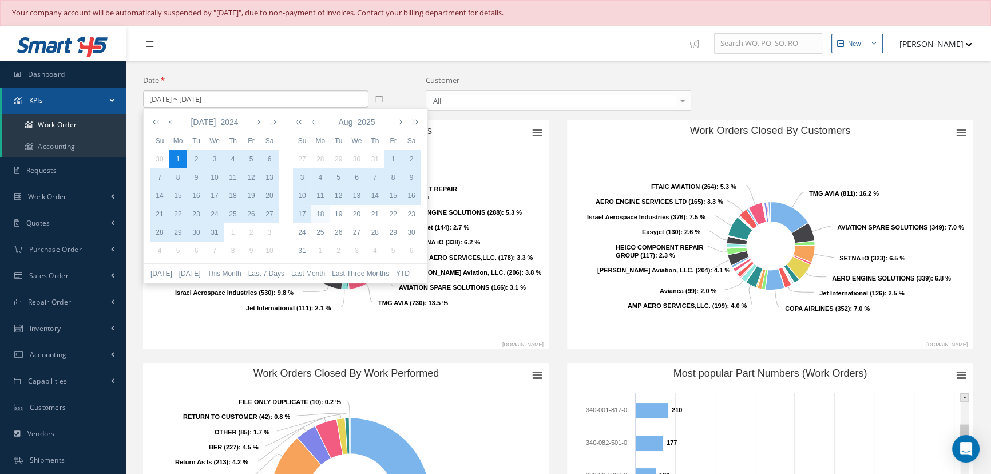
click at [322, 209] on div "18" at bounding box center [320, 214] width 18 height 10
type input "[DATE] ~ [DATE]"
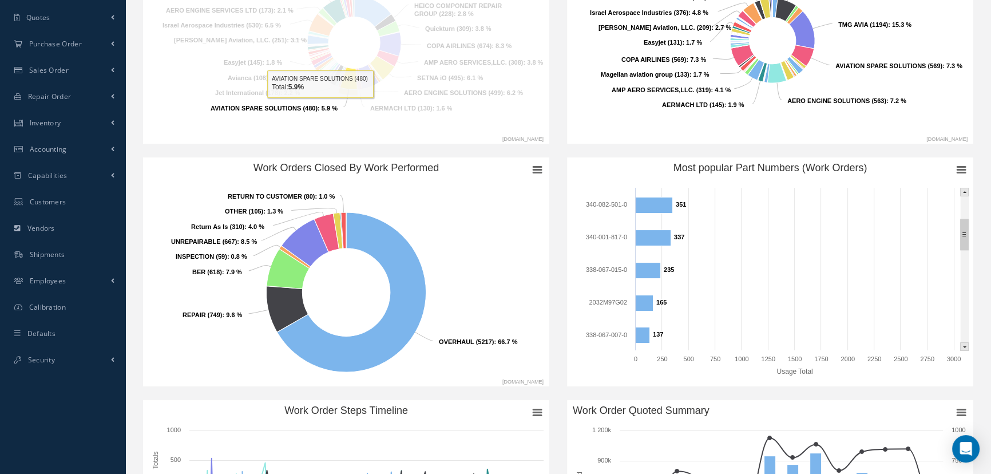
scroll to position [208, 0]
